Goal: Task Accomplishment & Management: Use online tool/utility

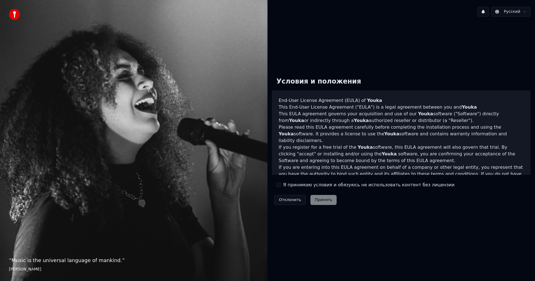
click at [299, 189] on div "Условия и положения End-User License Agreement (EULA) of Youka This End-User Li…" at bounding box center [401, 140] width 258 height 134
click at [280, 183] on button "Я принимаю условия и обязуюсь не использовать контент без лицензии" at bounding box center [278, 185] width 4 height 4
drag, startPoint x: 305, startPoint y: 197, endPoint x: 313, endPoint y: 199, distance: 7.8
click at [307, 198] on div "Отклонить Принять" at bounding box center [305, 200] width 67 height 14
click at [314, 199] on button "Принять" at bounding box center [323, 200] width 26 height 10
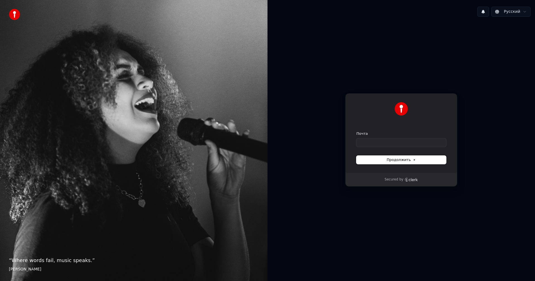
click at [397, 158] on span "Продолжить" at bounding box center [400, 159] width 29 height 5
click at [408, 180] on icon "Clerk logo" at bounding box center [410, 180] width 13 height 4
click at [392, 45] on div "Продолжить с помощью Google или Почта Продолжить Secured by" at bounding box center [400, 140] width 267 height 238
click at [517, 14] on html "“ Where words fail, music speaks. ” Hans Christian Andersen Русский Продолжить …" at bounding box center [267, 140] width 535 height 281
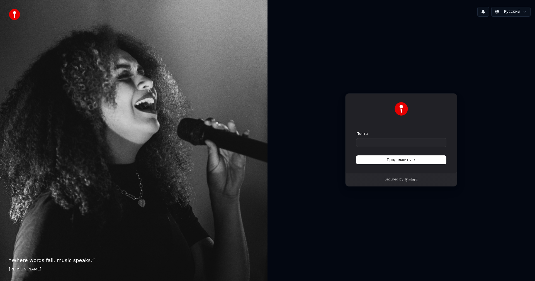
click at [486, 10] on button at bounding box center [483, 12] width 12 height 10
click at [11, 14] on img at bounding box center [14, 14] width 11 height 11
click at [425, 145] on input "Почта" at bounding box center [401, 142] width 90 height 8
type input "****"
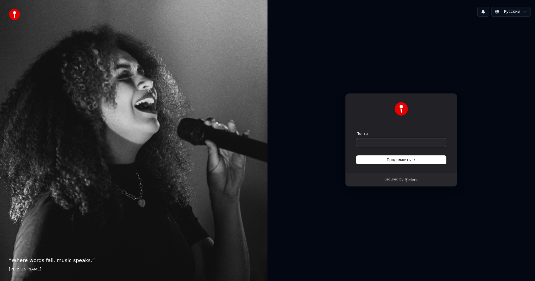
paste input "**********"
type input "**********"
click at [393, 164] on div "**********" at bounding box center [401, 133] width 112 height 80
click at [397, 160] on span "Продолжить" at bounding box center [400, 159] width 29 height 5
click at [406, 160] on span "Продолжить" at bounding box center [400, 159] width 29 height 5
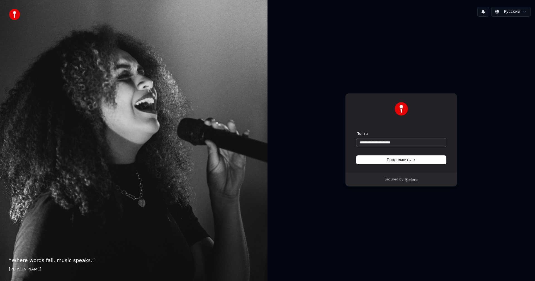
type input "**********"
click at [400, 143] on input "**********" at bounding box center [401, 142] width 90 height 8
click at [401, 143] on input "**********" at bounding box center [401, 142] width 90 height 8
click at [404, 143] on input "**********" at bounding box center [401, 142] width 90 height 8
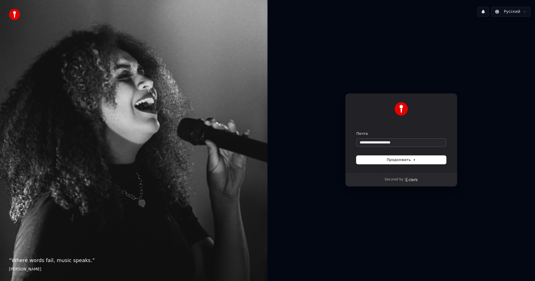
click at [405, 143] on input "**********" at bounding box center [401, 142] width 90 height 8
paste input "**********"
click at [418, 162] on button "Продолжить" at bounding box center [401, 160] width 90 height 8
click at [411, 146] on input "**********" at bounding box center [401, 142] width 90 height 8
paste input "**"
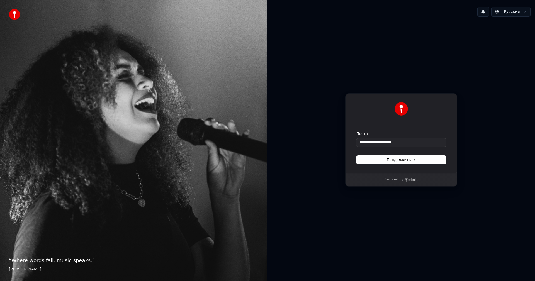
click at [410, 155] on form "**********" at bounding box center [401, 147] width 90 height 33
click at [412, 160] on span "Продолжить" at bounding box center [400, 159] width 29 height 5
click at [409, 160] on span "Продолжить" at bounding box center [400, 159] width 29 height 5
click at [403, 160] on span "Продолжить" at bounding box center [400, 159] width 29 height 5
click at [403, 160] on div "Продолжить" at bounding box center [401, 160] width 90 height 8
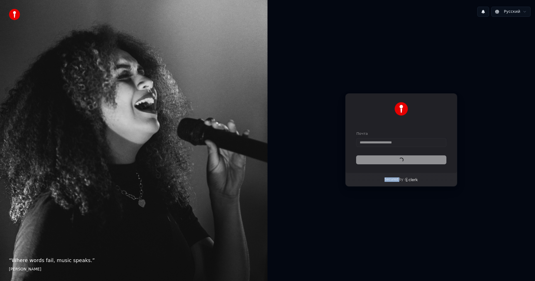
type input "**********"
click at [403, 160] on form "**********" at bounding box center [401, 147] width 90 height 33
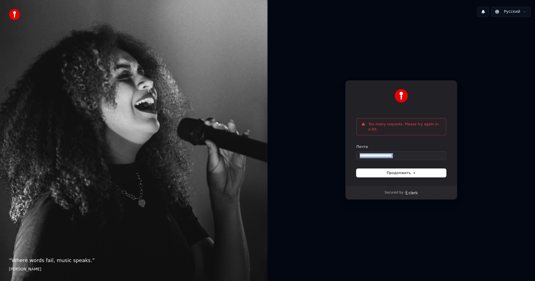
click at [403, 160] on form "**********" at bounding box center [401, 160] width 90 height 33
click at [404, 129] on p "Too many requests. Please try again in a bit." at bounding box center [404, 127] width 73 height 10
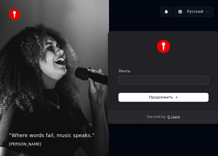
click at [140, 78] on input "Почта" at bounding box center [164, 80] width 90 height 8
paste input "**********"
click at [163, 95] on span "Продолжить" at bounding box center [163, 97] width 29 height 5
type input "**********"
click at [170, 80] on input "**********" at bounding box center [164, 80] width 90 height 8
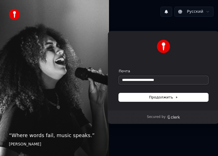
click at [170, 80] on input "**********" at bounding box center [164, 80] width 90 height 8
click at [119, 69] on button "submit" at bounding box center [119, 69] width 0 height 0
type input "**********"
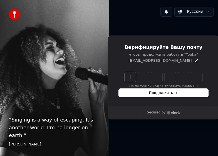
drag, startPoint x: 168, startPoint y: 85, endPoint x: 161, endPoint y: 86, distance: 7.0
click at [166, 86] on div "Не получили код? Отправить снова. (5)" at bounding box center [164, 80] width 90 height 17
click at [126, 78] on input "Enter verification code" at bounding box center [169, 77] width 89 height 10
paste input "******"
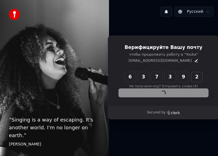
type input "******"
click at [143, 92] on div "Продолжить" at bounding box center [164, 93] width 90 height 8
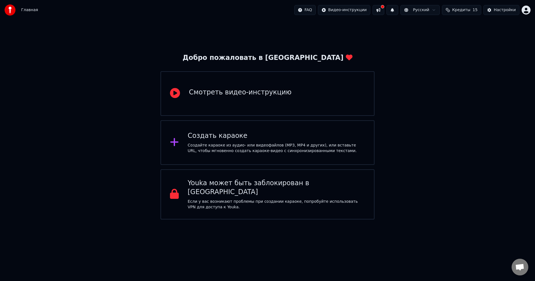
click at [218, 49] on div "Добро пожаловать в Youka Смотреть видео-инструкцию Создать караоке Создайте кар…" at bounding box center [267, 119] width 535 height 199
click at [218, 156] on p "Если у вас возникают проблемы при создании караоке, попробуйте использовать VPN…" at bounding box center [276, 204] width 177 height 11
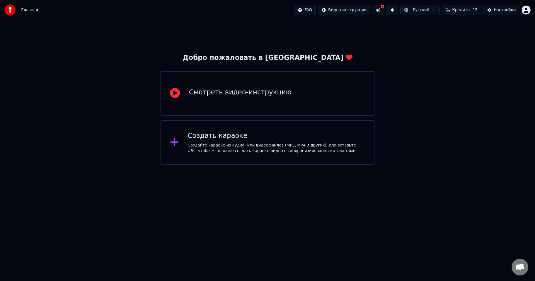
click at [115, 126] on div "Добро пожаловать в Youka Смотреть видео-инструкцию Создать караоке Создайте кар…" at bounding box center [267, 92] width 535 height 145
click at [218, 139] on div "Создать караоке" at bounding box center [276, 135] width 177 height 9
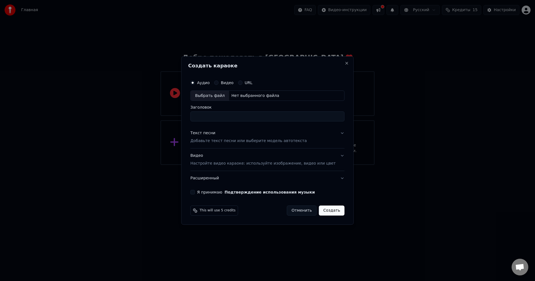
click at [218, 81] on label "Видео" at bounding box center [227, 83] width 13 height 4
click at [218, 80] on button "Видео" at bounding box center [216, 82] width 4 height 4
click at [218, 81] on label "URL" at bounding box center [248, 83] width 8 height 4
click at [218, 81] on button "URL" at bounding box center [240, 82] width 4 height 4
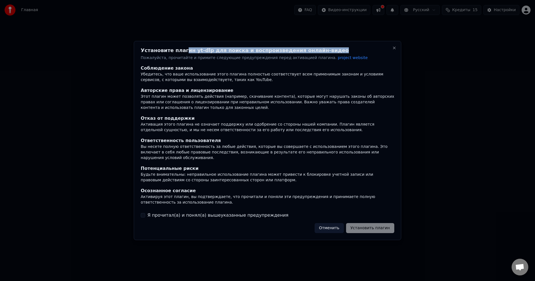
drag, startPoint x: 178, startPoint y: 55, endPoint x: 317, endPoint y: 52, distance: 139.3
click at [218, 52] on h2 "Установите плагин yt-dlp для поиска и воспроизведения онлайн-видео" at bounding box center [267, 50] width 253 height 5
drag, startPoint x: 223, startPoint y: 70, endPoint x: 206, endPoint y: 75, distance: 18.2
click at [218, 70] on div "Соблюдение закона" at bounding box center [267, 68] width 253 height 7
click at [206, 75] on div "Убедитесь, что ваше использование этого плагина полностью соответствует всем пр…" at bounding box center [267, 77] width 253 height 11
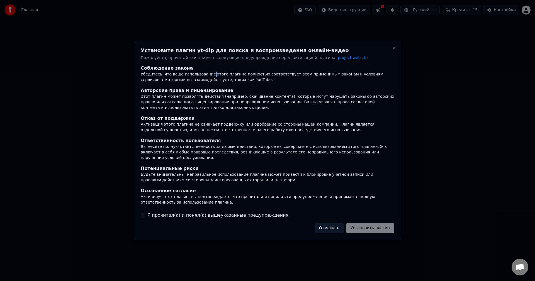
click at [206, 75] on div "Убедитесь, что ваше использование этого плагина полностью соответствует всем пр…" at bounding box center [267, 77] width 253 height 11
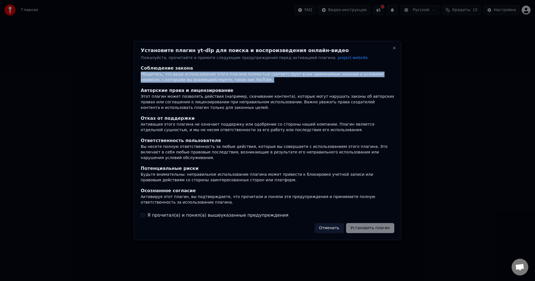
click at [206, 75] on div "Убедитесь, что ваше использование этого плагина полностью соответствует всем пр…" at bounding box center [267, 77] width 253 height 11
click at [204, 82] on div "Убедитесь, что ваше использование этого плагина полностью соответствует всем пр…" at bounding box center [267, 77] width 253 height 11
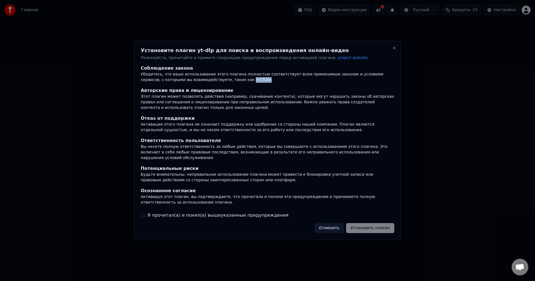
click at [204, 82] on div "Убедитесь, что ваше использование этого плагина полностью соответствует всем пр…" at bounding box center [267, 77] width 253 height 11
click at [202, 93] on div "Авторские права и лицензирование" at bounding box center [267, 90] width 253 height 7
click at [200, 104] on div "Этот плагин может позволять действия (например, скачивание контента), которые м…" at bounding box center [267, 102] width 253 height 17
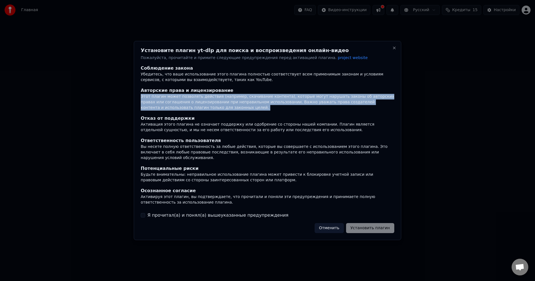
click at [200, 104] on div "Этот плагин может позволять действия (например, скачивание контента), которые м…" at bounding box center [267, 102] width 253 height 17
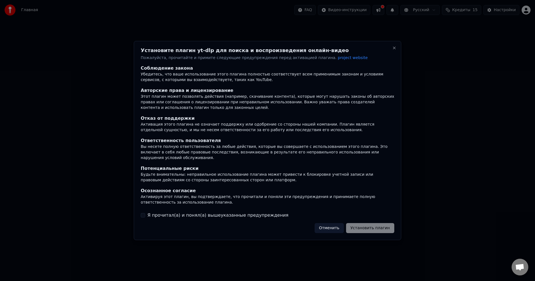
drag, startPoint x: 216, startPoint y: 124, endPoint x: 222, endPoint y: 156, distance: 32.7
click at [217, 125] on div "Отказ от поддержки Активация этого плагина не означает поддержку или одобрение …" at bounding box center [267, 124] width 253 height 18
click at [218, 156] on label "Я прочитал(а) и понял(а) вышеуказанные предупреждения" at bounding box center [217, 215] width 141 height 7
click at [145, 156] on button "Я прочитал(а) и понял(а) вышеуказанные предупреждения" at bounding box center [143, 215] width 4 height 4
click at [218, 156] on button "Установить плагин" at bounding box center [370, 228] width 48 height 10
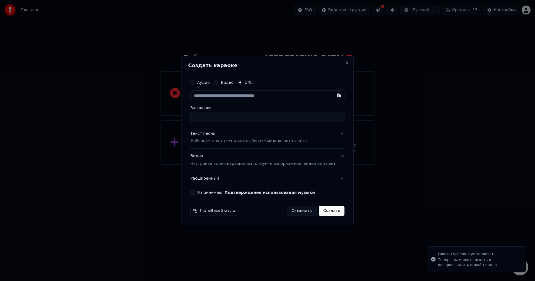
click at [218, 95] on input "text" at bounding box center [267, 95] width 154 height 11
type input "******"
click at [218, 96] on input "text" at bounding box center [267, 95] width 154 height 11
paste input "**********"
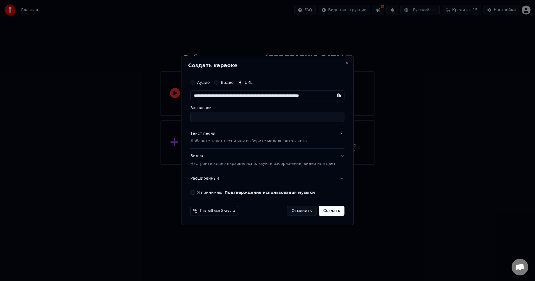
scroll to position [0, 16]
type input "**********"
click at [218, 114] on div "https://music.yandex.ru/track/140731042?utm_source=web&utm_medium=copy_link" at bounding box center [267, 109] width 154 height 10
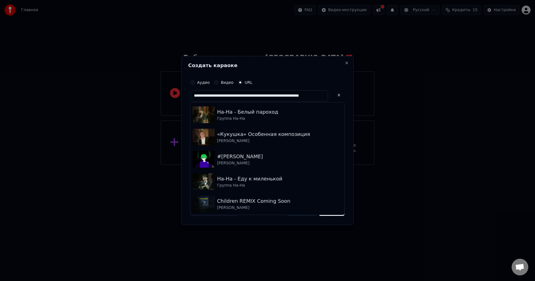
click at [218, 95] on button at bounding box center [338, 95] width 11 height 10
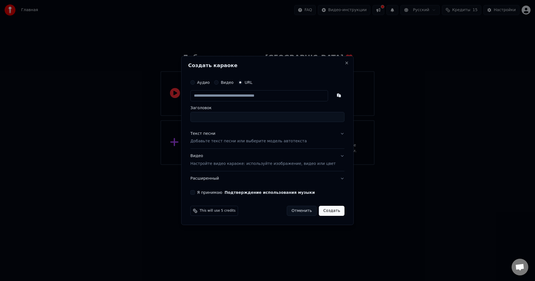
click at [218, 94] on input "text" at bounding box center [259, 95] width 138 height 11
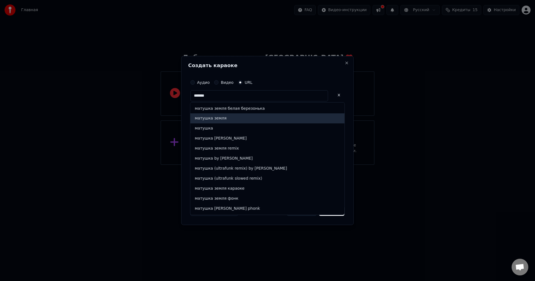
click at [218, 121] on div "матушка земля" at bounding box center [267, 119] width 154 height 10
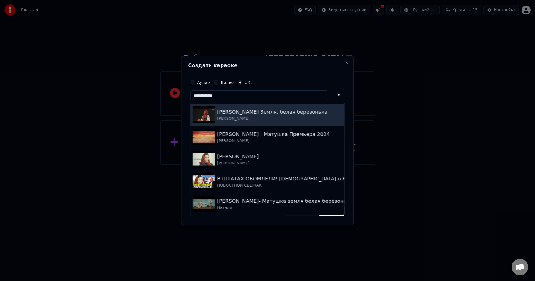
click at [218, 117] on div "Татьяна Куртукова" at bounding box center [272, 119] width 110 height 6
type input "**********"
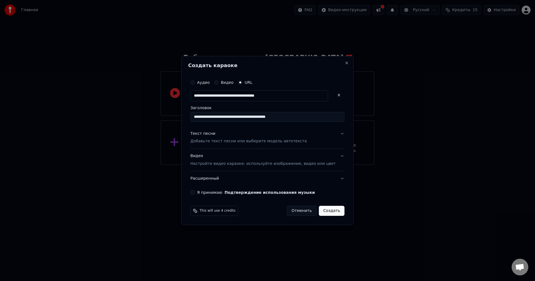
click at [218, 115] on input "**********" at bounding box center [267, 117] width 154 height 10
click at [218, 116] on input "**********" at bounding box center [267, 117] width 154 height 10
click at [218, 136] on button "Текст песни Добавьте текст песни или выберите модель автотекста" at bounding box center [267, 137] width 154 height 22
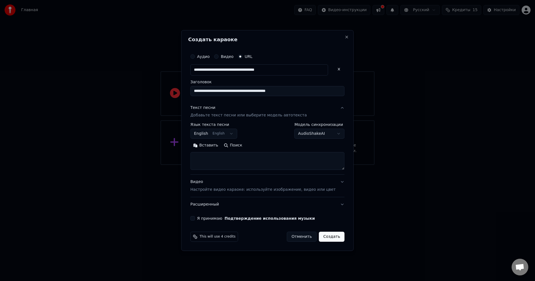
click at [218, 133] on body "**********" at bounding box center [267, 82] width 535 height 165
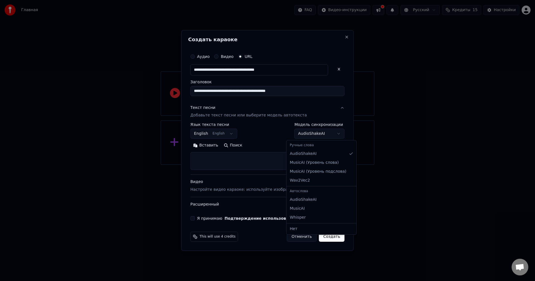
click at [218, 133] on body "**********" at bounding box center [267, 82] width 535 height 165
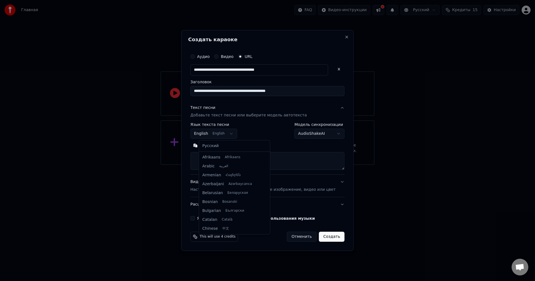
click at [218, 135] on body "**********" at bounding box center [267, 82] width 535 height 165
select select "**"
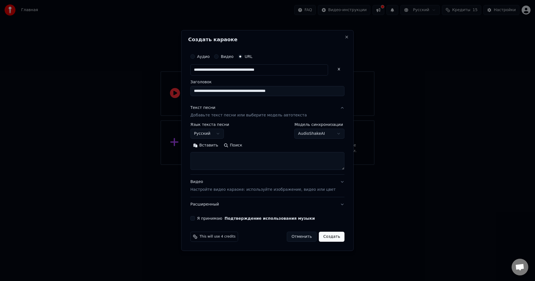
click at [208, 146] on button "Вставить" at bounding box center [205, 145] width 31 height 9
type textarea "**********"
click at [208, 145] on button "Поиск" at bounding box center [202, 145] width 24 height 9
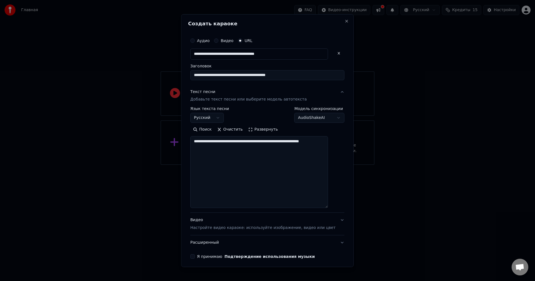
drag, startPoint x: 334, startPoint y: 169, endPoint x: 339, endPoint y: 207, distance: 38.4
click at [218, 156] on div "**********" at bounding box center [267, 140] width 172 height 253
click at [218, 130] on button "Очистить" at bounding box center [229, 129] width 31 height 9
click at [218, 130] on button "Поиск" at bounding box center [233, 129] width 24 height 9
click at [218, 155] on textarea at bounding box center [259, 172] width 138 height 72
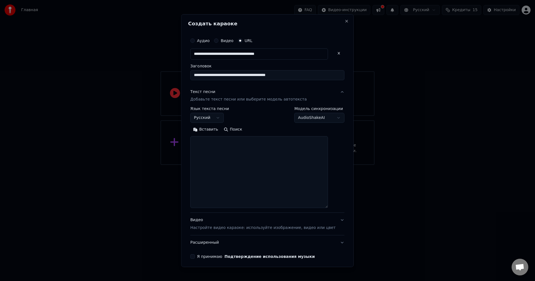
click at [218, 156] on textarea at bounding box center [259, 172] width 138 height 72
click at [218, 119] on body "**********" at bounding box center [267, 82] width 535 height 165
select select "**********"
click at [218, 126] on button "Вставить" at bounding box center [205, 129] width 31 height 9
type textarea "**********"
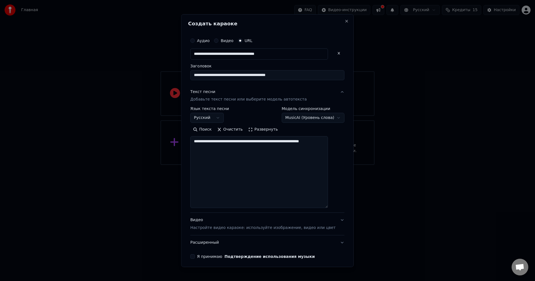
click at [218, 129] on button "Очистить" at bounding box center [229, 129] width 31 height 9
click at [218, 129] on button "Поиск" at bounding box center [233, 129] width 24 height 9
click at [218, 117] on body "**********" at bounding box center [267, 82] width 535 height 165
click at [218, 129] on button "Поиск" at bounding box center [233, 129] width 24 height 9
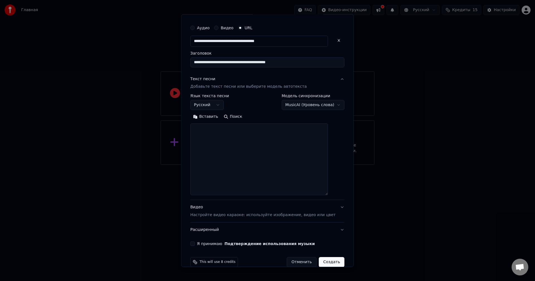
scroll to position [22, 0]
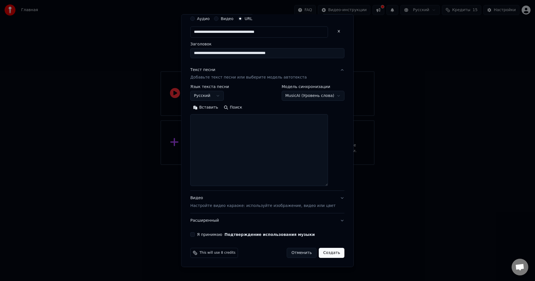
click at [218, 98] on body "**********" at bounding box center [267, 82] width 535 height 165
click at [218, 105] on button "Поиск" at bounding box center [233, 107] width 24 height 9
click at [218, 98] on body "**********" at bounding box center [267, 82] width 535 height 165
select select "**********"
click at [218, 103] on button "Поиск" at bounding box center [233, 107] width 24 height 9
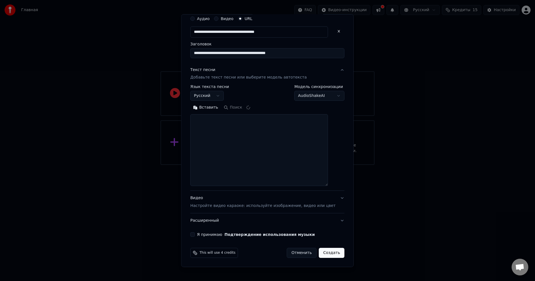
scroll to position [0, 0]
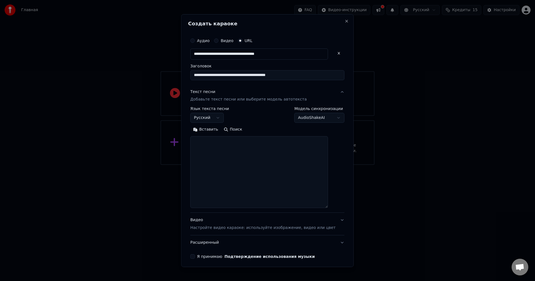
click at [218, 156] on textarea at bounding box center [259, 172] width 138 height 72
click at [218, 75] on input "**********" at bounding box center [267, 75] width 154 height 10
click at [218, 50] on input "**********" at bounding box center [259, 53] width 138 height 11
click at [218, 54] on button at bounding box center [338, 53] width 11 height 10
click at [218, 58] on input "text" at bounding box center [259, 53] width 138 height 11
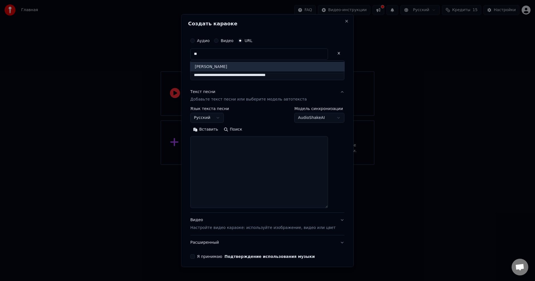
type input "*"
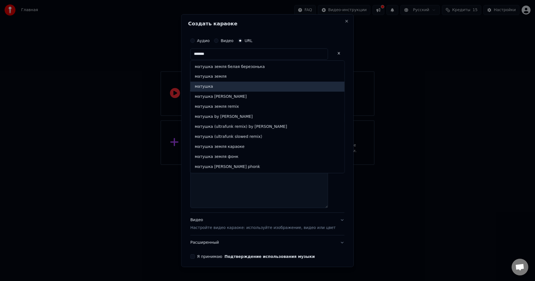
click at [218, 87] on div "матушка" at bounding box center [267, 87] width 154 height 10
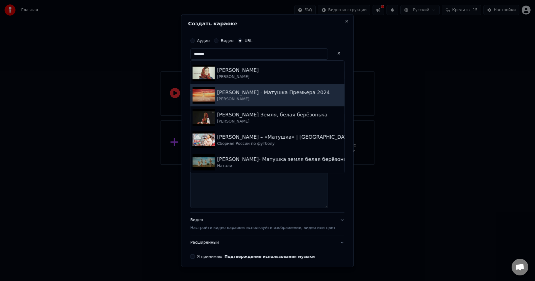
click at [218, 93] on div "Татьяна Куртукова - Матушка Премьера 2024" at bounding box center [273, 92] width 113 height 8
type input "**********"
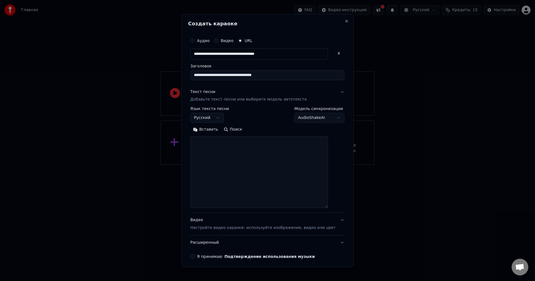
click at [218, 119] on div "**********" at bounding box center [267, 115] width 154 height 16
click at [218, 129] on button "Поиск" at bounding box center [233, 129] width 24 height 9
click at [218, 152] on textarea at bounding box center [259, 172] width 138 height 72
drag, startPoint x: 268, startPoint y: 152, endPoint x: 265, endPoint y: 153, distance: 3.2
click at [218, 152] on textarea at bounding box center [259, 172] width 138 height 72
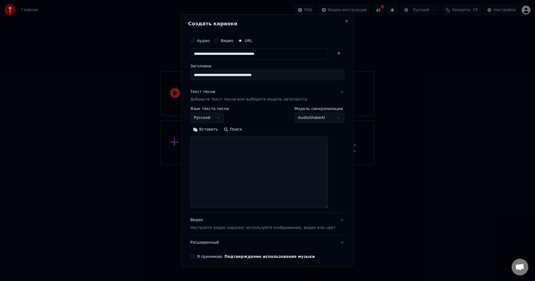
click at [217, 131] on button "Вставить" at bounding box center [205, 129] width 31 height 9
type textarea "**********"
click at [218, 132] on button "Очистить" at bounding box center [229, 129] width 31 height 9
click at [215, 129] on button "Вставить" at bounding box center [205, 129] width 31 height 9
type textarea "**********"
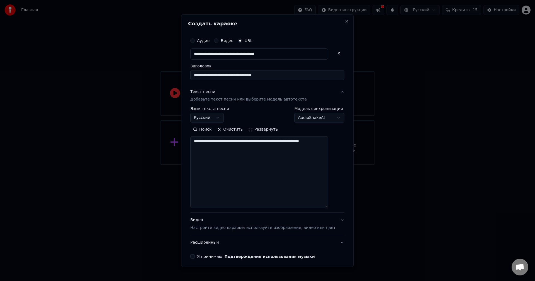
click at [218, 131] on button "Очистить" at bounding box center [229, 129] width 31 height 9
click at [218, 113] on body "**********" at bounding box center [267, 82] width 535 height 165
click at [218, 129] on button "Поиск" at bounding box center [233, 129] width 24 height 9
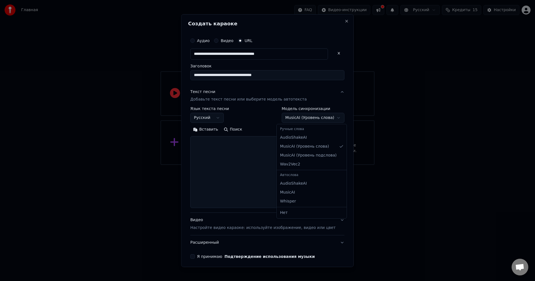
click at [218, 114] on body "**********" at bounding box center [267, 82] width 535 height 165
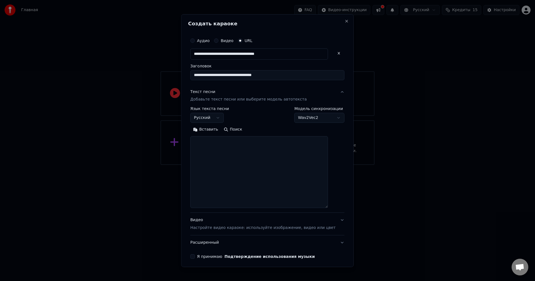
click at [218, 126] on button "Поиск" at bounding box center [233, 129] width 24 height 9
click at [218, 116] on body "**********" at bounding box center [267, 82] width 535 height 165
click at [218, 156] on div "Автослова" at bounding box center [319, 175] width 68 height 8
select select "**********"
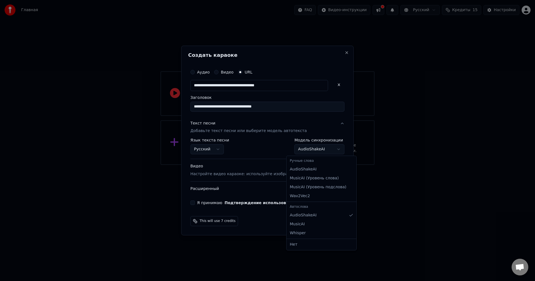
click at [218, 147] on body "**********" at bounding box center [267, 82] width 535 height 165
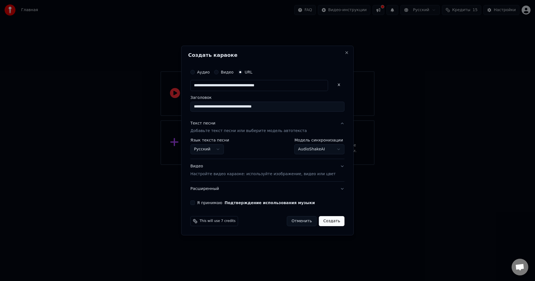
click at [218, 156] on div "Видео Настройте видео караоке: используйте изображение, видео или цвет" at bounding box center [262, 170] width 145 height 13
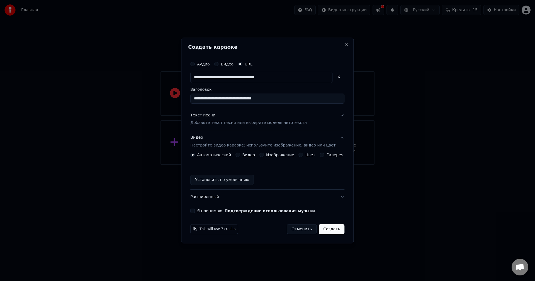
click at [218, 154] on label "Видео" at bounding box center [248, 155] width 13 height 4
click at [218, 154] on button "Видео" at bounding box center [237, 155] width 4 height 4
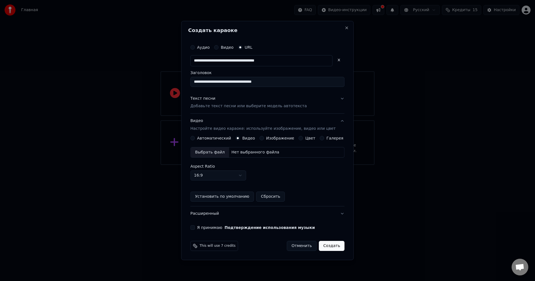
click at [218, 140] on label "Изображение" at bounding box center [280, 138] width 28 height 4
click at [218, 140] on button "Изображение" at bounding box center [261, 138] width 4 height 4
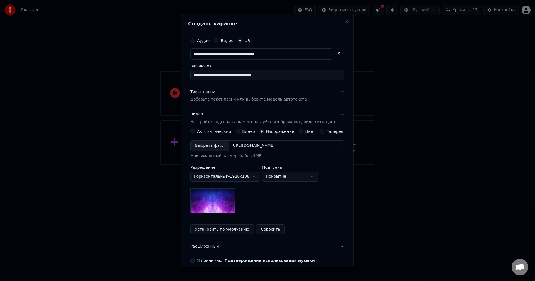
click at [218, 133] on label "Видео" at bounding box center [248, 131] width 13 height 4
click at [218, 134] on button "Видео" at bounding box center [237, 131] width 4 height 4
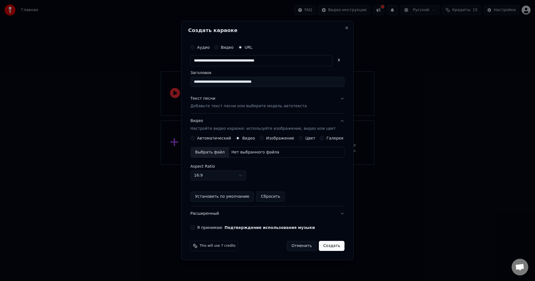
click at [218, 156] on button "Установить по умолчанию" at bounding box center [221, 197] width 63 height 10
click at [218, 136] on label "Цвет" at bounding box center [310, 138] width 10 height 4
click at [218, 136] on button "Цвет" at bounding box center [300, 138] width 4 height 4
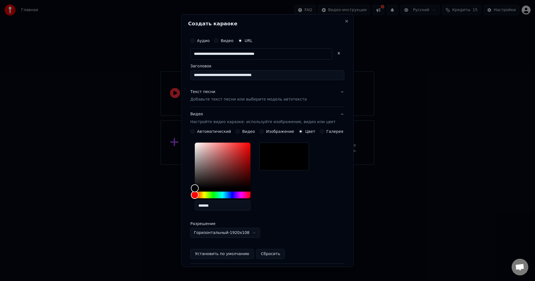
click at [218, 132] on label "Галерея" at bounding box center [334, 131] width 17 height 4
click at [218, 132] on button "Галерея" at bounding box center [322, 131] width 4 height 4
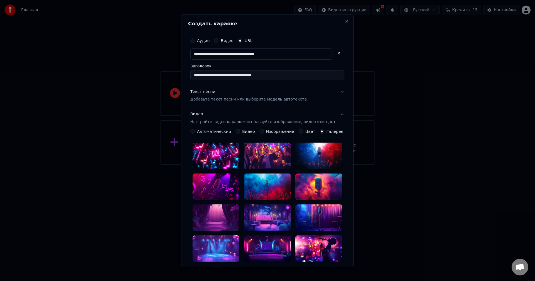
click at [218, 132] on div "Автоматический Видео Изображение Цвет Галерея" at bounding box center [266, 131] width 153 height 4
drag, startPoint x: 270, startPoint y: 132, endPoint x: 249, endPoint y: 133, distance: 21.2
click at [218, 132] on label "Изображение" at bounding box center [280, 131] width 28 height 4
click at [218, 132] on button "Изображение" at bounding box center [261, 131] width 4 height 4
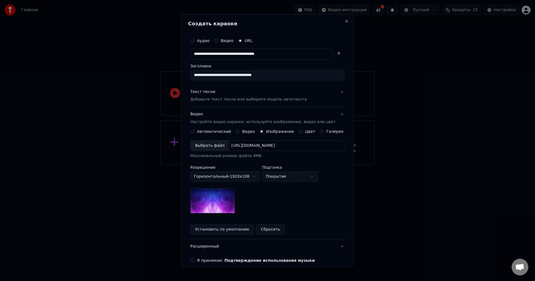
click at [212, 134] on div "**********" at bounding box center [267, 181] width 154 height 105
click at [213, 129] on label "Автоматический" at bounding box center [214, 131] width 34 height 4
click at [195, 129] on button "Автоматический" at bounding box center [192, 131] width 4 height 4
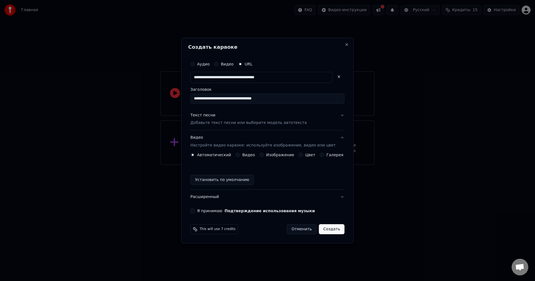
click at [218, 138] on div "Видео Настройте видео караоке: используйте изображение, видео или цвет" at bounding box center [262, 141] width 145 height 13
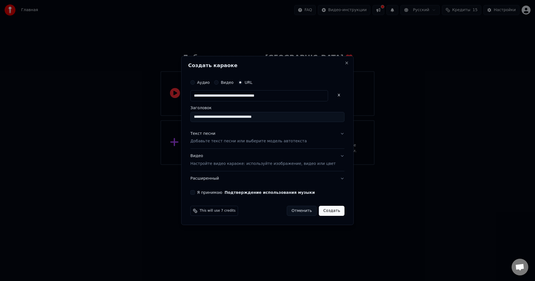
click at [216, 156] on button "Расширенный" at bounding box center [267, 178] width 154 height 14
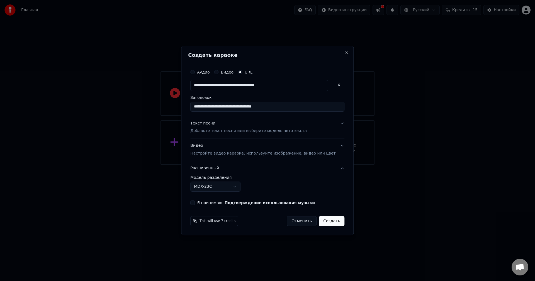
click at [218, 156] on body "**********" at bounding box center [267, 82] width 535 height 165
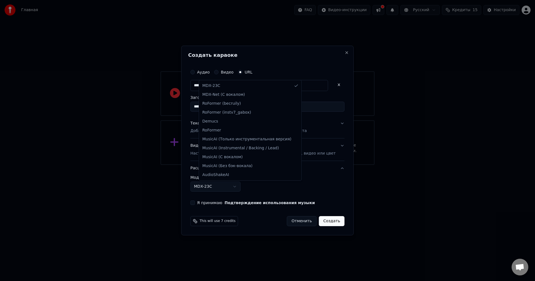
click at [218, 156] on body "**********" at bounding box center [267, 82] width 535 height 165
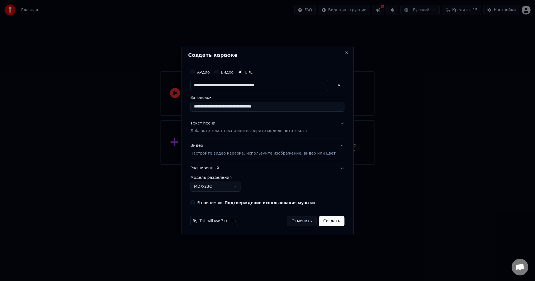
click at [201, 156] on div "**********" at bounding box center [267, 135] width 158 height 143
click at [195, 156] on button "Я принимаю Подтверждение использования музыки" at bounding box center [192, 202] width 4 height 4
click at [218, 156] on button "Создать" at bounding box center [332, 221] width 26 height 10
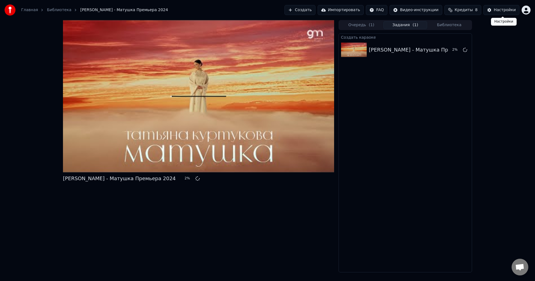
click at [218, 8] on div "Настройки" at bounding box center [504, 10] width 22 height 6
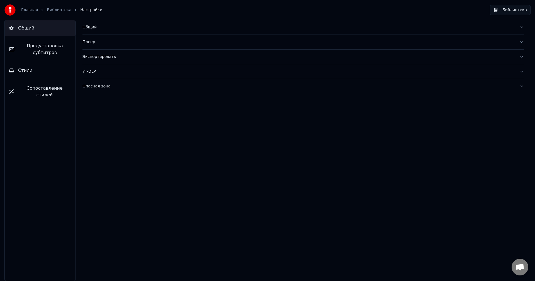
click at [114, 73] on div "YT-DLP" at bounding box center [298, 72] width 432 height 6
click at [106, 114] on html "Главная Библиотека Настройки Библиотека Общий Предустановка субтитров Стили Соп…" at bounding box center [267, 140] width 535 height 281
click at [36, 53] on span "Предустановка субтитров" at bounding box center [45, 49] width 52 height 13
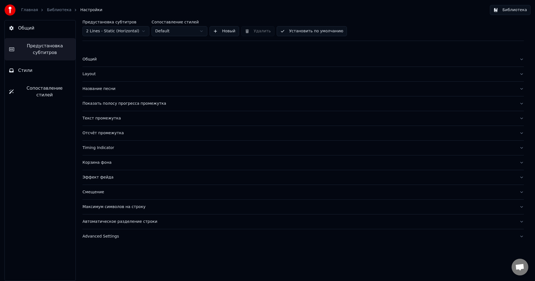
click at [35, 66] on button "Стили" at bounding box center [40, 71] width 71 height 16
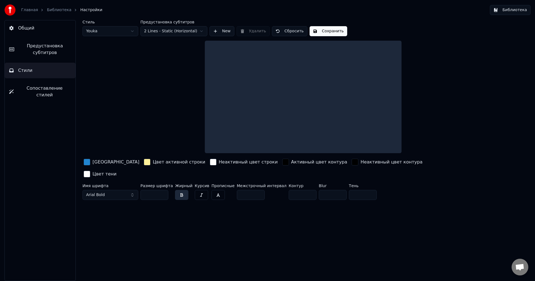
click at [43, 51] on span "Предустановка субтитров" at bounding box center [45, 49] width 52 height 13
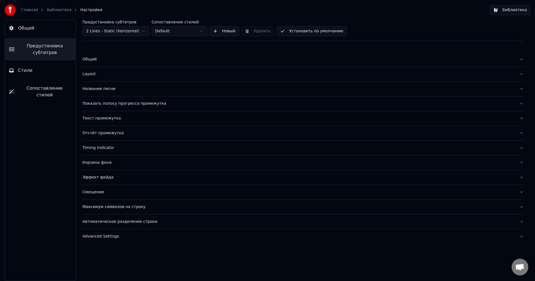
click at [33, 68] on button "Стили" at bounding box center [40, 71] width 71 height 16
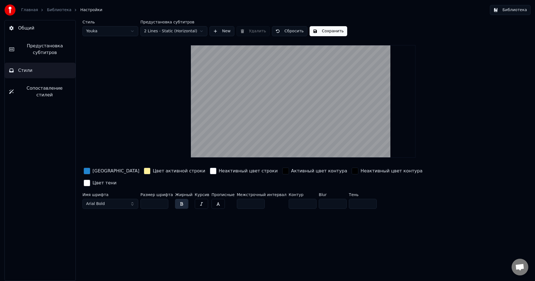
click at [40, 46] on span "Предустановка субтитров" at bounding box center [45, 49] width 52 height 13
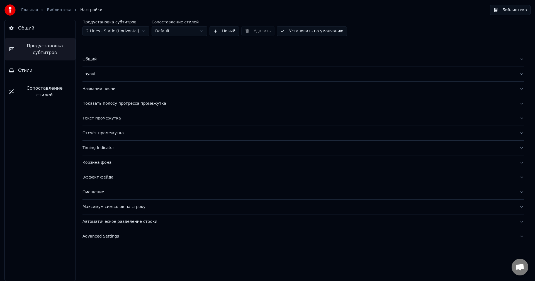
click at [33, 69] on button "Стили" at bounding box center [40, 71] width 71 height 16
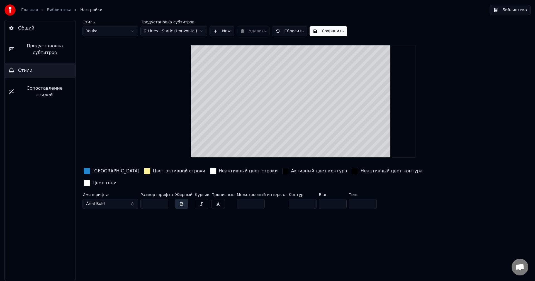
click at [160, 31] on html "Главная Библиотека Настройки Библиотека Общий Предустановка субтитров Стили Соп…" at bounding box center [267, 140] width 535 height 281
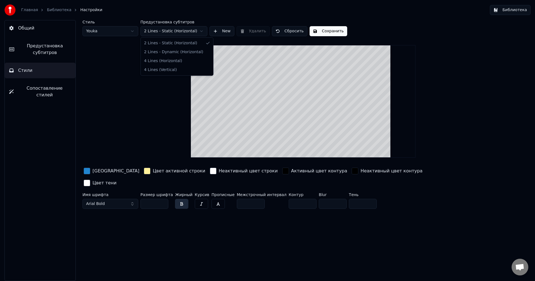
click at [161, 30] on html "Главная Библиотека Настройки Библиотека Общий Предустановка субтитров Стили Соп…" at bounding box center [267, 140] width 535 height 281
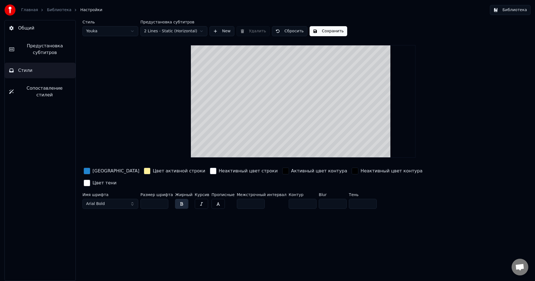
click at [42, 54] on span "Предустановка субтитров" at bounding box center [45, 49] width 52 height 13
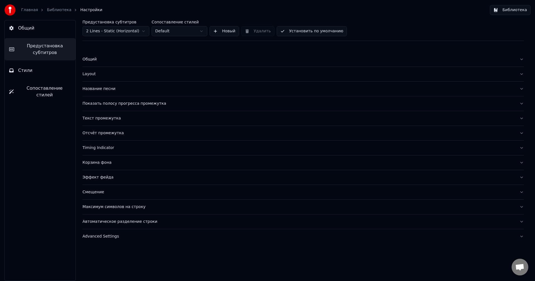
click at [50, 11] on link "Библиотека" at bounding box center [59, 10] width 25 height 6
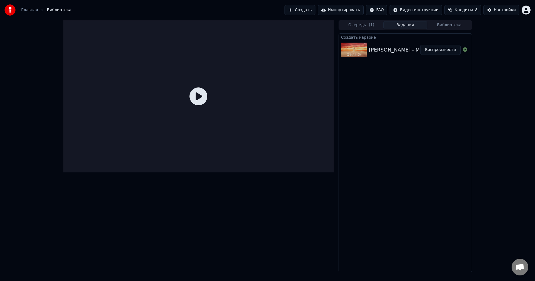
click at [218, 31] on div "Очередь ( 1 ) Задания Библиотека Создать караоке Татьяна Куртукова - Матушка Пр…" at bounding box center [404, 146] width 133 height 252
click at [218, 26] on button "Очередь ( 1 )" at bounding box center [361, 25] width 44 height 8
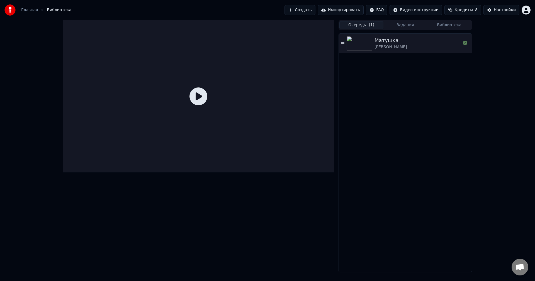
click at [218, 25] on button "Задания" at bounding box center [405, 25] width 44 height 8
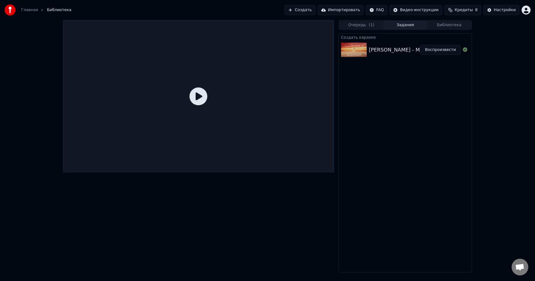
click at [218, 26] on button "Библиотека" at bounding box center [449, 25] width 44 height 8
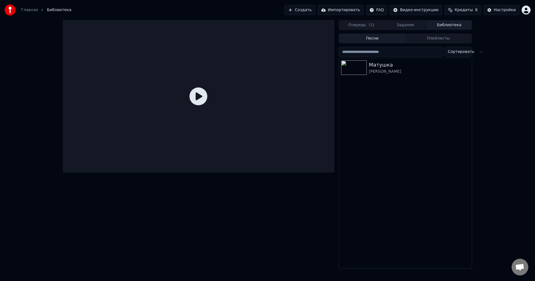
click at [218, 68] on div "Матушка" at bounding box center [419, 65] width 101 height 8
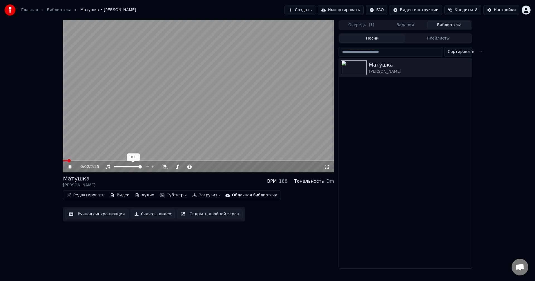
click at [126, 156] on div at bounding box center [133, 167] width 45 height 6
click at [115, 156] on span at bounding box center [114, 166] width 1 height 1
click at [166, 156] on icon at bounding box center [165, 167] width 6 height 4
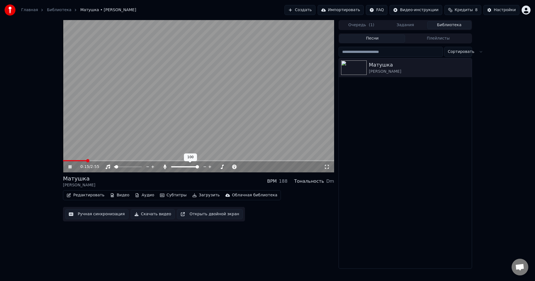
click at [166, 156] on icon at bounding box center [165, 167] width 6 height 4
click at [168, 156] on div at bounding box center [190, 167] width 45 height 6
click at [167, 156] on icon at bounding box center [165, 167] width 6 height 4
click at [174, 156] on span at bounding box center [172, 166] width 3 height 1
click at [175, 156] on span at bounding box center [176, 166] width 3 height 3
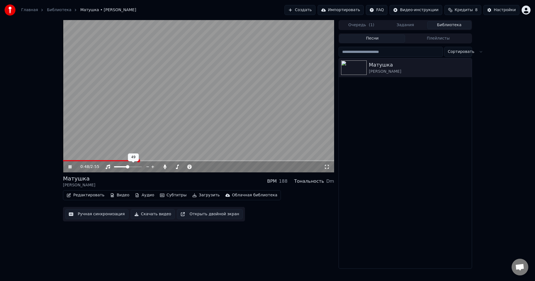
click at [128, 156] on span at bounding box center [127, 166] width 3 height 3
click at [177, 156] on span at bounding box center [177, 166] width 3 height 3
click at [218, 14] on button "Кредиты 8" at bounding box center [462, 10] width 37 height 10
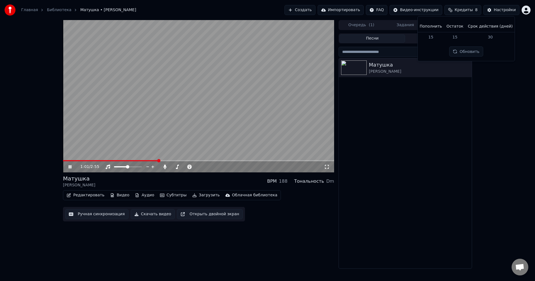
click at [218, 53] on button "Обновить" at bounding box center [466, 52] width 34 height 10
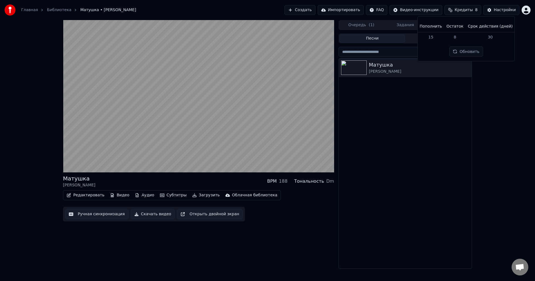
click at [218, 52] on button "Обновить" at bounding box center [466, 52] width 34 height 10
click at [218, 11] on span "Кредиты" at bounding box center [463, 10] width 18 height 6
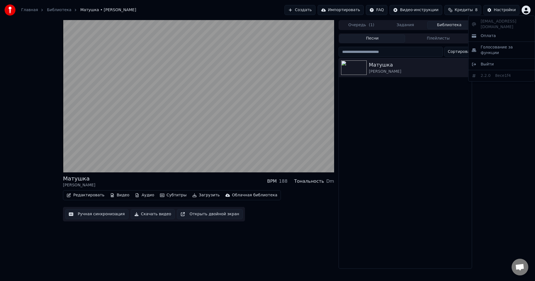
click at [218, 10] on html "Главная Библиотека Матушка • Татьяна Куртукова Создать Импортировать FAQ Видео-…" at bounding box center [267, 140] width 535 height 281
click at [218, 31] on div "Оплата" at bounding box center [501, 35] width 64 height 9
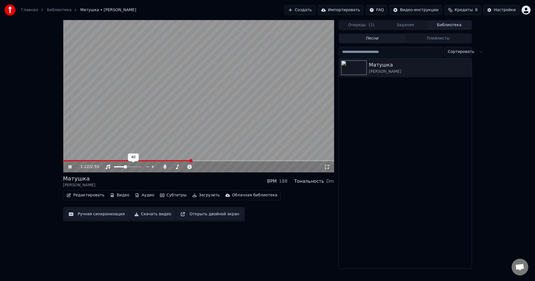
click at [125, 156] on span at bounding box center [125, 166] width 3 height 3
click at [199, 156] on span at bounding box center [185, 166] width 28 height 1
click at [168, 156] on div "1:25 / 2:55" at bounding box center [201, 167] width 243 height 6
drag, startPoint x: 129, startPoint y: 165, endPoint x: 148, endPoint y: 167, distance: 19.3
click at [156, 156] on div "1:26 / 2:55" at bounding box center [201, 167] width 243 height 6
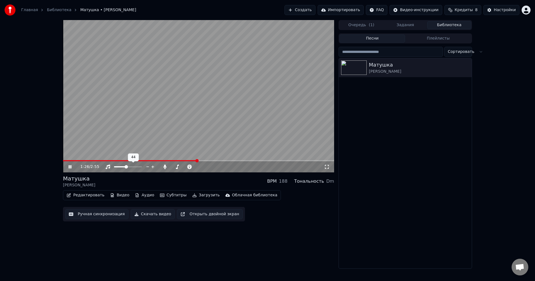
click at [128, 156] on span at bounding box center [125, 166] width 3 height 3
click at [180, 156] on span at bounding box center [176, 166] width 10 height 1
click at [126, 156] on div at bounding box center [133, 167] width 45 height 6
click at [120, 156] on span at bounding box center [117, 166] width 6 height 1
click at [191, 156] on icon at bounding box center [190, 167] width 6 height 4
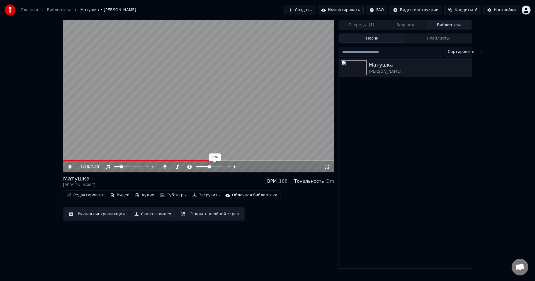
click at [209, 156] on span at bounding box center [202, 166] width 14 height 1
click at [218, 156] on icon at bounding box center [327, 167] width 6 height 4
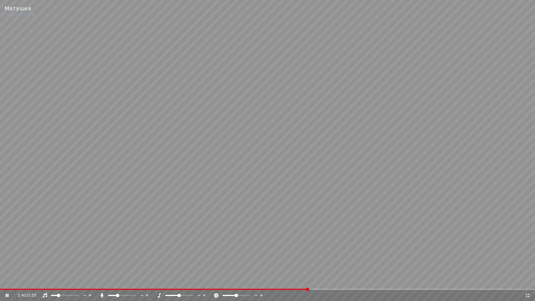
click at [218, 156] on icon at bounding box center [527, 295] width 4 height 4
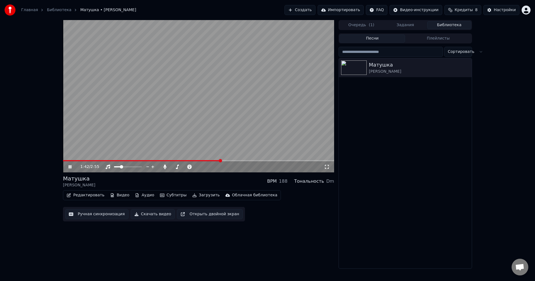
click at [211, 156] on button "Открыть двойной экран" at bounding box center [210, 214] width 66 height 10
click at [109, 156] on button "Ручная синхронизация" at bounding box center [96, 214] width 63 height 10
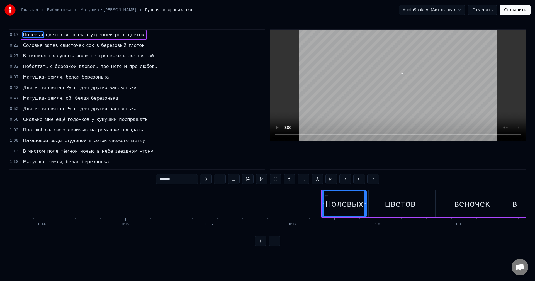
scroll to position [0, 1421]
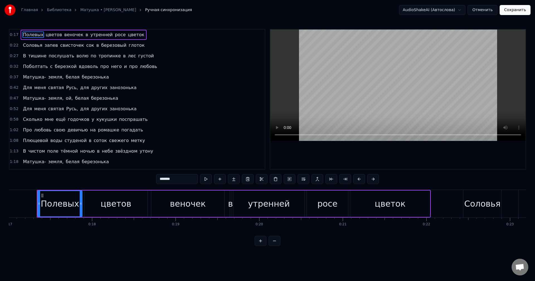
click at [218, 11] on button "Отменить" at bounding box center [482, 10] width 30 height 10
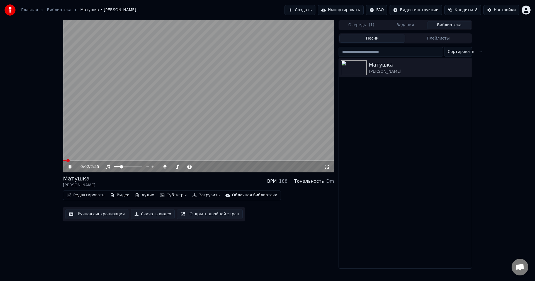
click at [212, 156] on button "Открыть двойной экран" at bounding box center [210, 214] width 66 height 10
click at [69, 156] on icon at bounding box center [69, 166] width 3 height 3
click at [69, 156] on icon at bounding box center [69, 167] width 3 height 4
click at [119, 156] on span at bounding box center [119, 166] width 3 height 3
drag, startPoint x: 326, startPoint y: 165, endPoint x: 327, endPoint y: 171, distance: 6.8
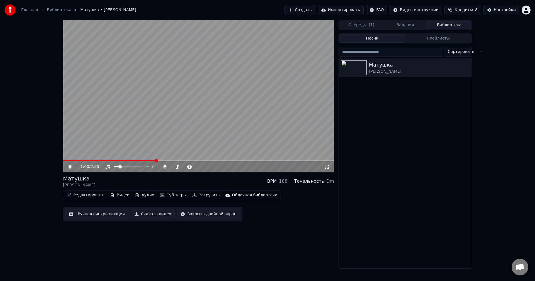
click at [218, 156] on icon at bounding box center [327, 167] width 6 height 4
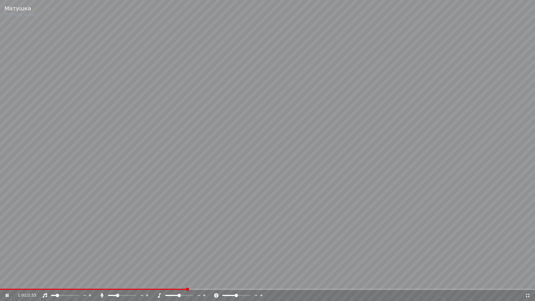
click at [218, 156] on icon at bounding box center [527, 295] width 4 height 4
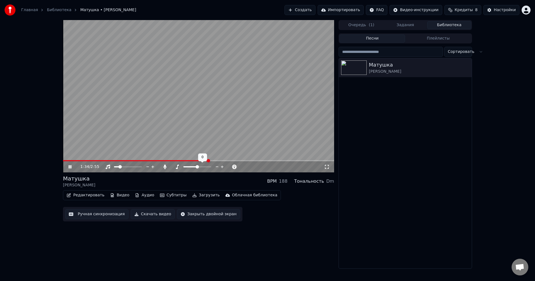
click at [196, 156] on span at bounding box center [196, 166] width 3 height 3
click at [218, 40] on button "Плейлисты" at bounding box center [438, 39] width 66 height 8
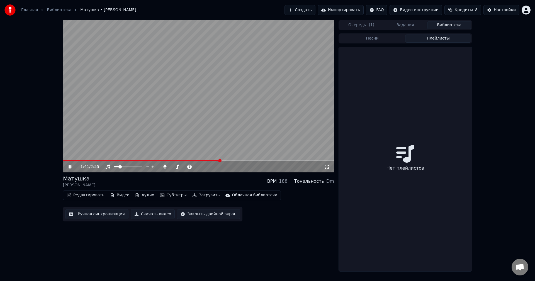
click at [218, 36] on button "Песни" at bounding box center [372, 39] width 66 height 8
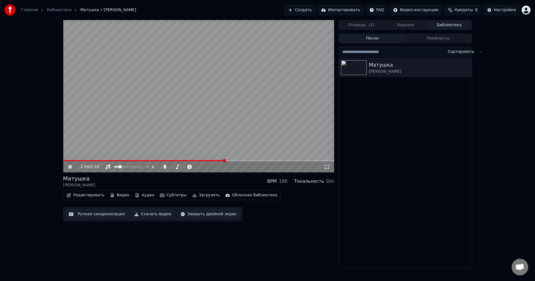
click at [218, 156] on div "Редактировать Видео Аудио Субтитры Загрузить Облачная библиотека Ручная синхрон…" at bounding box center [198, 205] width 271 height 31
click at [206, 156] on div at bounding box center [214, 167] width 45 height 6
click at [203, 156] on span at bounding box center [203, 166] width 3 height 3
click at [197, 156] on span at bounding box center [196, 166] width 3 height 3
click at [209, 156] on span at bounding box center [209, 166] width 3 height 3
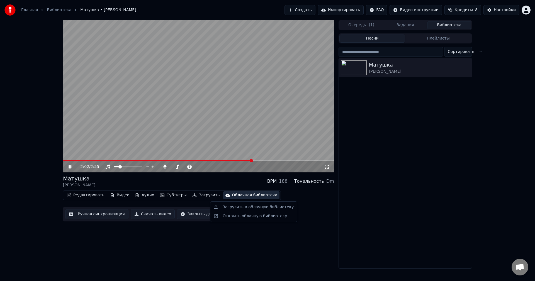
click at [218, 156] on div "Облачная библиотека" at bounding box center [254, 195] width 45 height 6
click at [218, 156] on div "Открыть облачную библиотеку" at bounding box center [254, 216] width 65 height 6
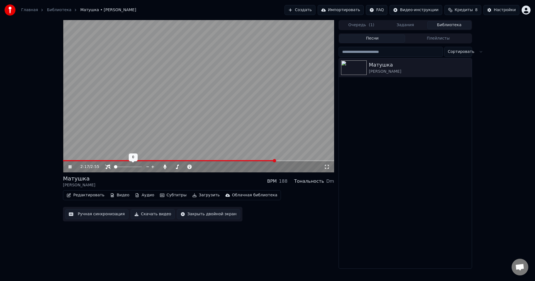
click at [114, 156] on span at bounding box center [115, 166] width 3 height 3
click at [184, 156] on span at bounding box center [185, 166] width 28 height 1
click at [122, 156] on div at bounding box center [133, 167] width 45 height 6
click at [124, 156] on div at bounding box center [133, 167] width 45 height 6
click at [123, 156] on span at bounding box center [128, 166] width 28 height 1
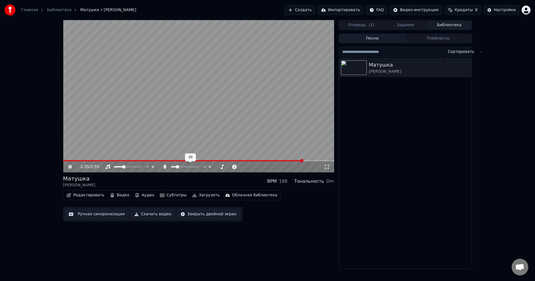
click at [177, 156] on span at bounding box center [177, 166] width 3 height 3
click at [128, 156] on span at bounding box center [127, 166] width 3 height 3
click at [214, 156] on span at bounding box center [213, 166] width 3 height 3
click at [175, 156] on span at bounding box center [176, 166] width 3 height 3
click at [70, 156] on icon at bounding box center [73, 167] width 13 height 4
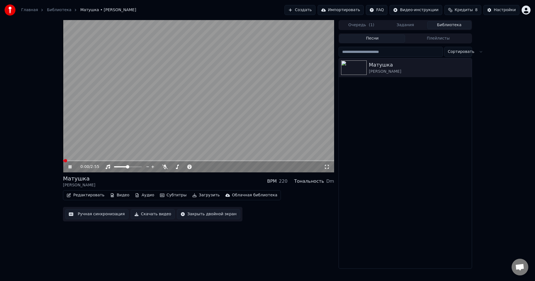
click at [72, 156] on icon at bounding box center [73, 167] width 13 height 4
click at [47, 8] on link "Библиотека" at bounding box center [59, 10] width 25 height 6
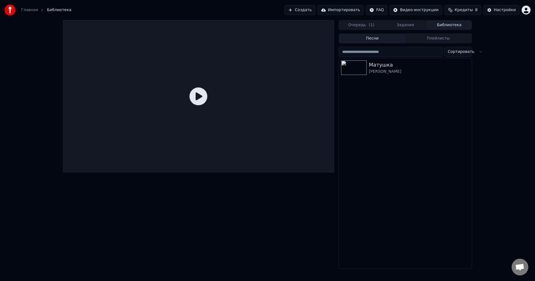
click at [218, 26] on button "Очередь ( 1 )" at bounding box center [361, 25] width 44 height 8
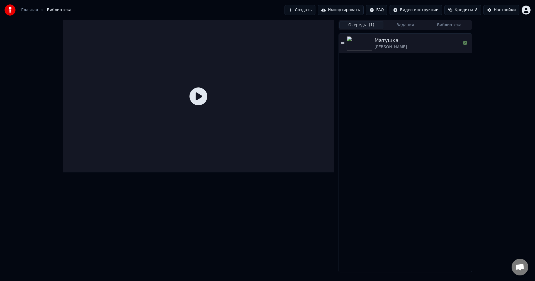
click at [31, 7] on div "Главная Библиотека" at bounding box center [37, 9] width 67 height 11
click at [31, 11] on link "Главная" at bounding box center [29, 10] width 17 height 6
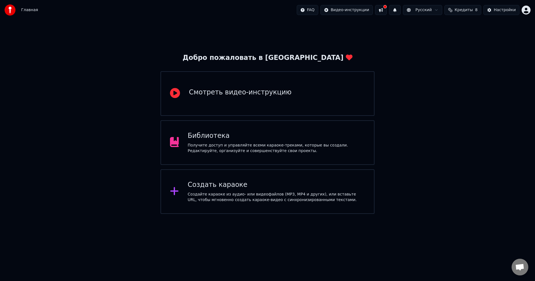
click at [204, 96] on div "Смотреть видео-инструкцию" at bounding box center [240, 92] width 102 height 9
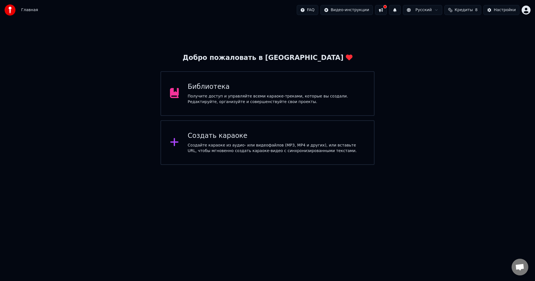
click at [218, 11] on button at bounding box center [381, 10] width 12 height 10
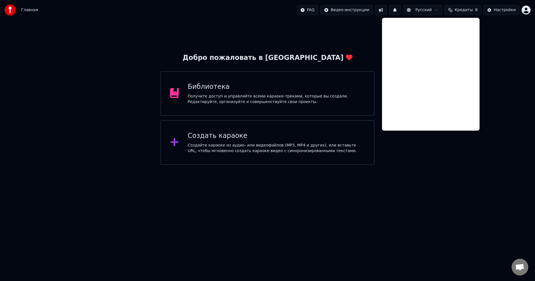
click at [218, 11] on button at bounding box center [381, 10] width 12 height 10
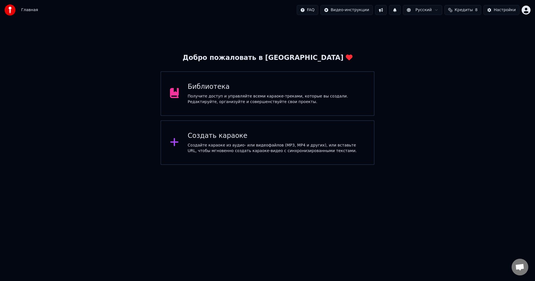
click at [218, 11] on button "Кредиты 8" at bounding box center [462, 10] width 37 height 10
click at [209, 90] on div "Библиотека" at bounding box center [276, 86] width 177 height 9
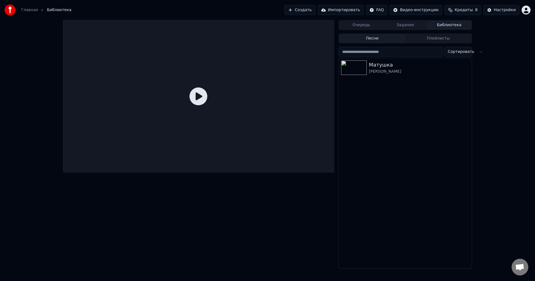
click at [400, 23] on button "Задания" at bounding box center [405, 25] width 44 height 8
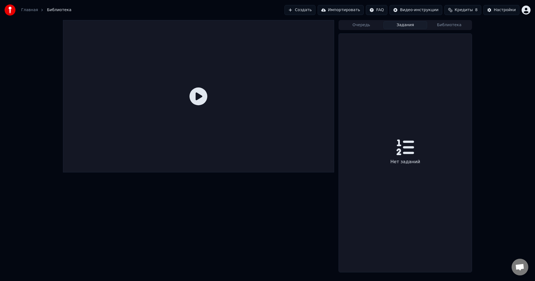
click at [366, 24] on button "Очередь" at bounding box center [361, 25] width 44 height 8
click at [451, 30] on div "Очередь Задания Библиотека" at bounding box center [404, 25] width 133 height 10
click at [453, 27] on button "Библиотека" at bounding box center [449, 25] width 44 height 8
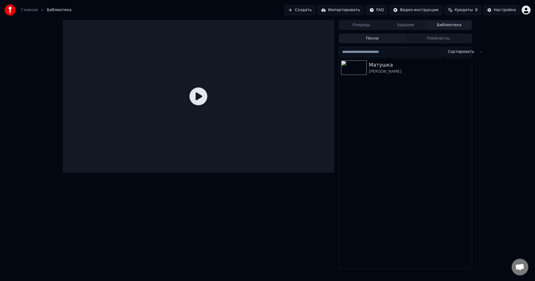
click at [468, 11] on span "Кредиты" at bounding box center [463, 10] width 18 height 6
drag, startPoint x: 462, startPoint y: 41, endPoint x: 466, endPoint y: 40, distance: 4.1
click at [466, 40] on tr "15 8 30" at bounding box center [465, 37] width 97 height 10
drag, startPoint x: 443, startPoint y: 36, endPoint x: 474, endPoint y: 36, distance: 30.6
click at [466, 36] on tr "15 8 30" at bounding box center [465, 37] width 97 height 10
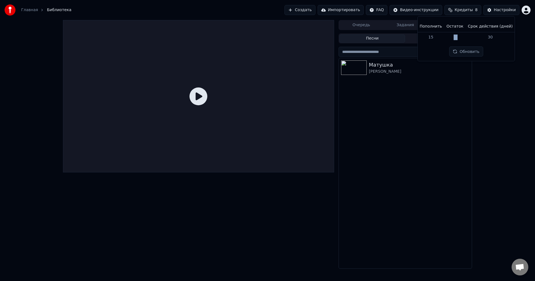
click at [499, 5] on button "Настройки" at bounding box center [501, 10] width 36 height 10
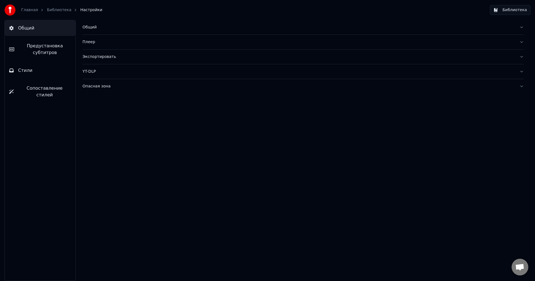
click at [125, 89] on div "Опасная зона" at bounding box center [298, 87] width 432 height 6
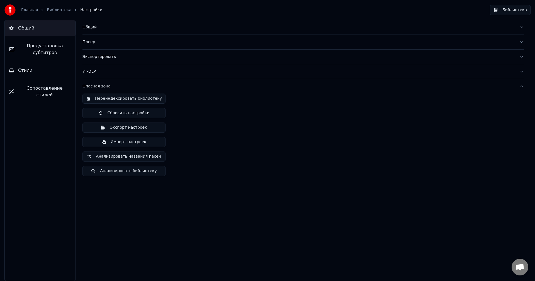
click at [98, 72] on div "YT-DLP" at bounding box center [298, 72] width 432 height 6
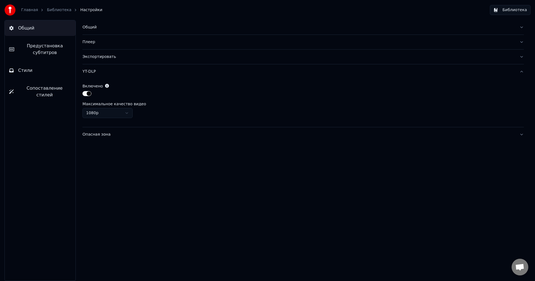
click at [106, 57] on div "Экспортировать" at bounding box center [298, 57] width 432 height 6
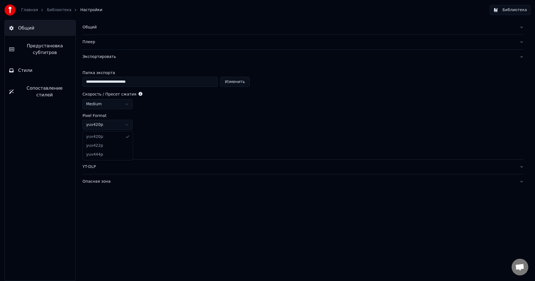
click at [112, 128] on html "**********" at bounding box center [267, 140] width 535 height 281
click at [113, 123] on html "**********" at bounding box center [267, 140] width 535 height 281
click at [111, 104] on html "**********" at bounding box center [267, 140] width 535 height 281
click at [100, 41] on div "Плеер" at bounding box center [298, 42] width 432 height 6
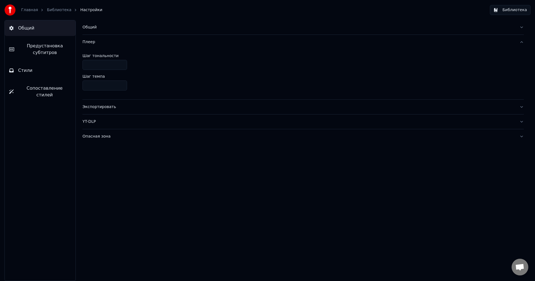
click at [98, 26] on div "Общий" at bounding box center [298, 28] width 432 height 6
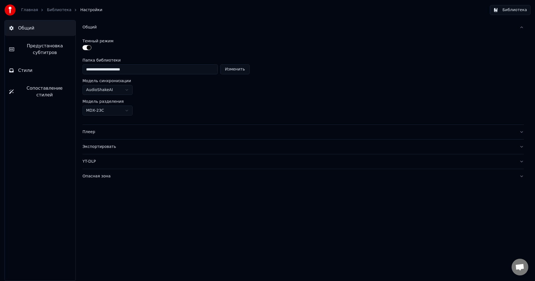
click at [38, 70] on button "Стили" at bounding box center [40, 71] width 71 height 16
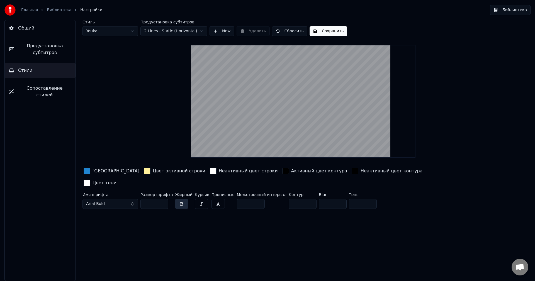
click at [144, 169] on div "button" at bounding box center [147, 171] width 7 height 7
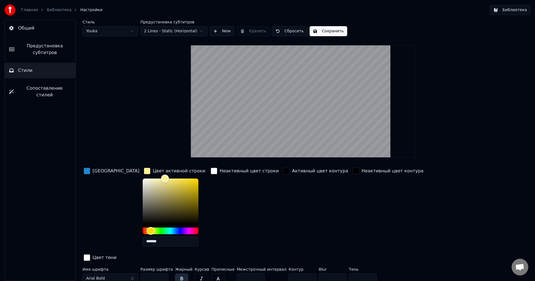
click at [144, 170] on div "button" at bounding box center [147, 171] width 7 height 7
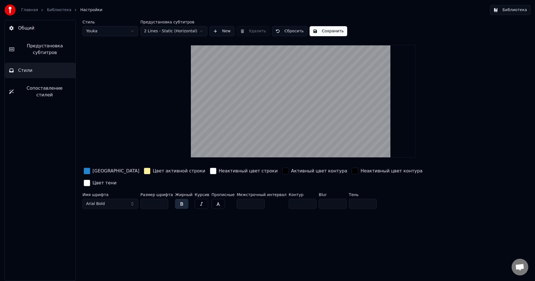
click at [92, 170] on div "Цвет заливки" at bounding box center [111, 171] width 58 height 9
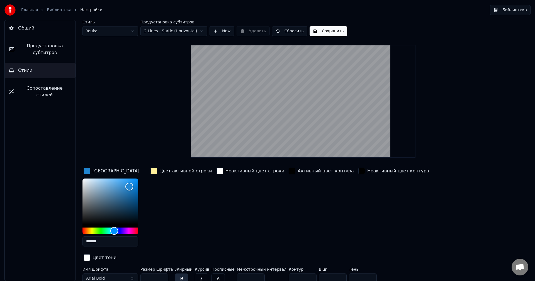
click at [87, 170] on div "button" at bounding box center [87, 171] width 7 height 7
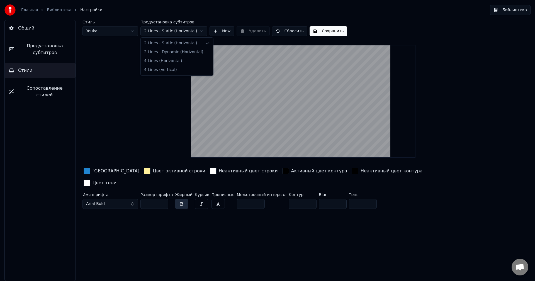
click at [156, 27] on html "Главная Библиотека Настройки Библиотека Общий Предустановка субтитров Стили Соп…" at bounding box center [267, 140] width 535 height 281
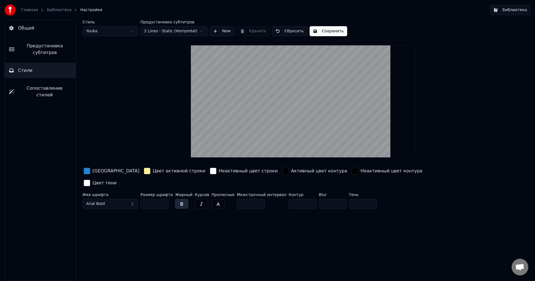
click at [156, 27] on html "Главная Библиотека Настройки Библиотека Общий Предустановка субтитров Стили Соп…" at bounding box center [267, 140] width 535 height 281
click at [51, 86] on span "Сопоставление стилей" at bounding box center [44, 91] width 53 height 13
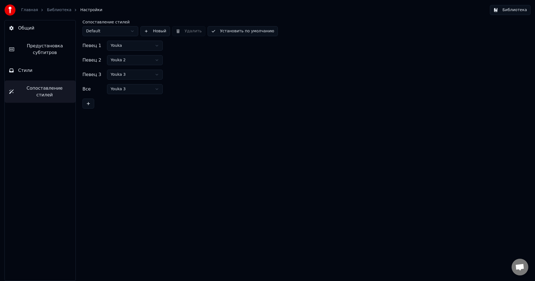
click at [120, 48] on html "Главная Библиотека Настройки Библиотека Общий Предустановка субтитров Стили Соп…" at bounding box center [267, 140] width 535 height 281
click at [148, 134] on div "Сопоставление стилей Default Новый Удалить Установить по умолчанию Певец 1 Youk…" at bounding box center [302, 150] width 463 height 261
click at [45, 72] on button "Стили" at bounding box center [40, 71] width 71 height 16
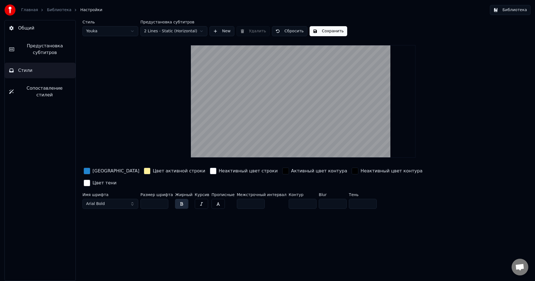
click at [117, 30] on html "Главная Библиотека Настройки Библиотека Общий Предустановка субтитров Стили Соп…" at bounding box center [267, 140] width 535 height 281
click at [113, 31] on html "Главная Библиотека Настройки Библиотека Общий Предустановка субтитров Стили Соп…" at bounding box center [267, 140] width 535 height 281
click at [114, 28] on html "Главная Библиотека Настройки Библиотека Общий Предустановка субтитров Стили Соп…" at bounding box center [267, 140] width 535 height 281
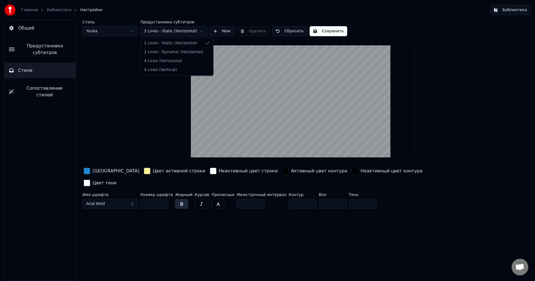
click at [153, 30] on html "Главная Библиотека Настройки Библиотека Общий Предустановка субтитров Стили Соп…" at bounding box center [267, 140] width 535 height 281
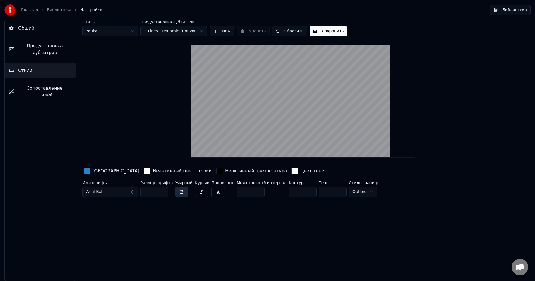
click at [156, 30] on html "Главная Библиотека Настройки Библиотека Общий Предустановка субтитров Стили Соп…" at bounding box center [267, 140] width 535 height 281
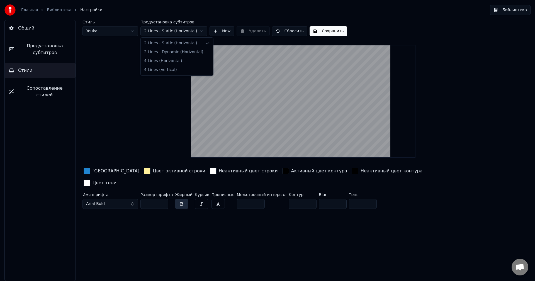
click at [169, 28] on html "Главная Библиотека Настройки Библиотека Общий Предустановка субтитров Стили Соп…" at bounding box center [267, 140] width 535 height 281
click at [167, 34] on html "Главная Библиотека Настройки Библиотека Общий Предустановка субтитров Стили Соп…" at bounding box center [267, 140] width 535 height 281
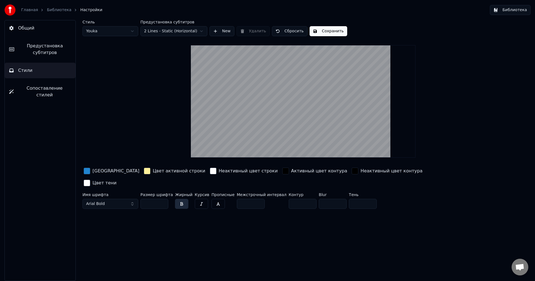
click at [503, 11] on button "Библиотека" at bounding box center [510, 10] width 41 height 10
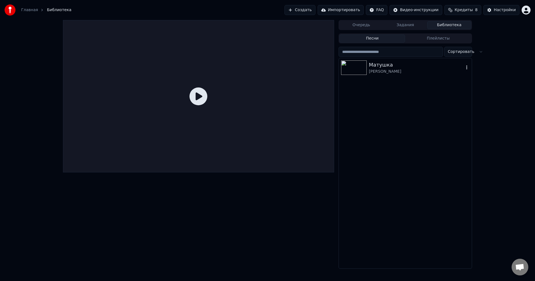
click at [382, 68] on div "Матушка" at bounding box center [416, 65] width 95 height 8
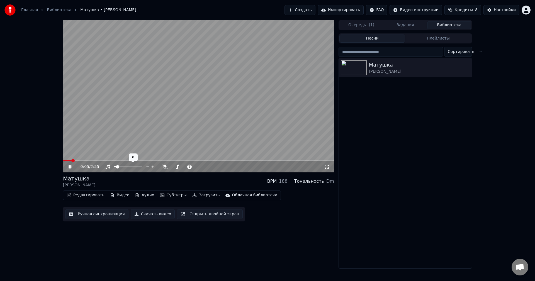
click at [116, 167] on span at bounding box center [115, 166] width 2 height 1
click at [163, 168] on icon at bounding box center [165, 167] width 6 height 4
click at [114, 166] on span at bounding box center [115, 166] width 3 height 3
click at [108, 166] on icon at bounding box center [108, 167] width 6 height 4
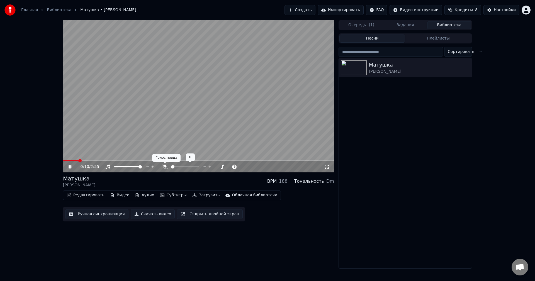
click at [164, 167] on icon at bounding box center [165, 167] width 6 height 4
click at [167, 167] on icon at bounding box center [165, 167] width 6 height 4
click at [108, 166] on icon at bounding box center [108, 167] width 4 height 4
click at [109, 166] on icon at bounding box center [108, 167] width 6 height 4
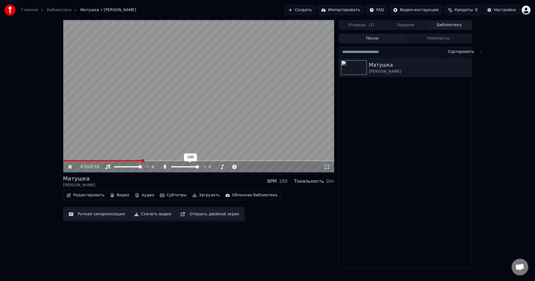
click at [167, 167] on icon at bounding box center [165, 167] width 6 height 4
drag, startPoint x: 128, startPoint y: 168, endPoint x: 124, endPoint y: 168, distance: 4.2
click at [124, 168] on div at bounding box center [133, 167] width 45 height 6
click at [121, 166] on span at bounding box center [117, 166] width 7 height 1
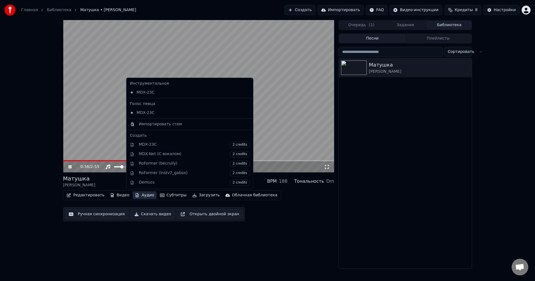
click at [135, 194] on icon "button" at bounding box center [137, 195] width 4 height 4
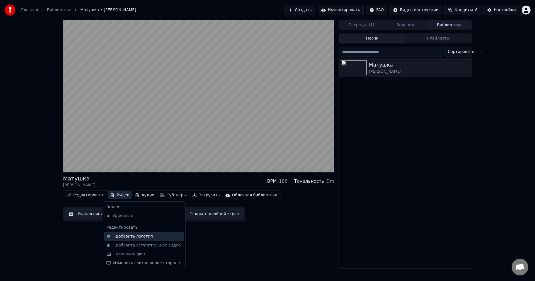
click at [119, 237] on div "Добавить логотип" at bounding box center [134, 237] width 38 height 6
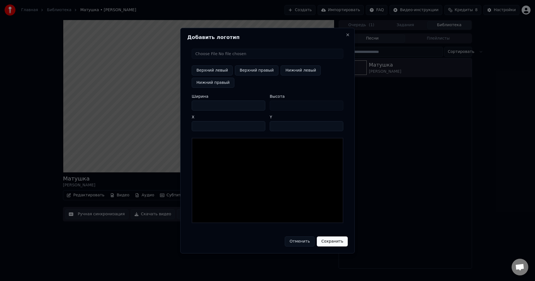
click at [306, 242] on button "Отменить" at bounding box center [300, 241] width 30 height 10
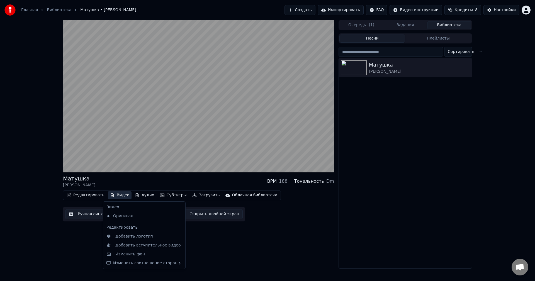
click at [120, 195] on button "Видео" at bounding box center [120, 195] width 24 height 8
click at [124, 234] on div "Добавить логотип" at bounding box center [134, 237] width 38 height 6
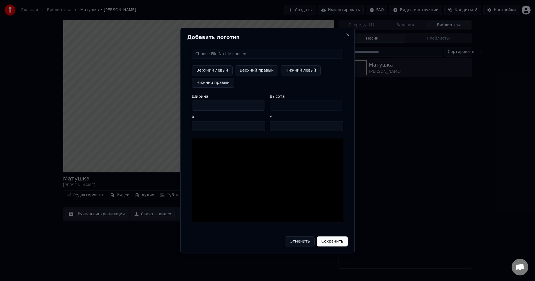
click at [256, 72] on button "Верхний правый" at bounding box center [256, 70] width 43 height 10
click at [283, 70] on button "Нижний левый" at bounding box center [300, 70] width 40 height 10
type input "**"
type input "***"
click at [233, 53] on input "file" at bounding box center [267, 54] width 151 height 10
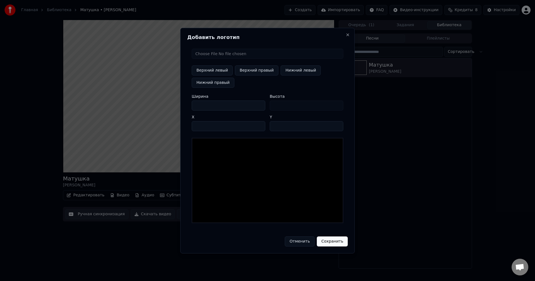
type input "**********"
type input "***"
click at [221, 70] on button "Верхний левый" at bounding box center [212, 70] width 41 height 10
type input "**"
drag, startPoint x: 234, startPoint y: 69, endPoint x: 257, endPoint y: 68, distance: 22.8
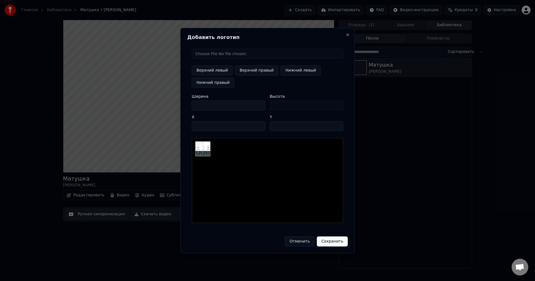
click at [235, 69] on button "Верхний правый" at bounding box center [256, 70] width 43 height 10
click at [285, 68] on button "Нижний левый" at bounding box center [300, 70] width 40 height 10
type input "**"
type input "***"
click at [259, 69] on button "Верхний правый" at bounding box center [256, 70] width 43 height 10
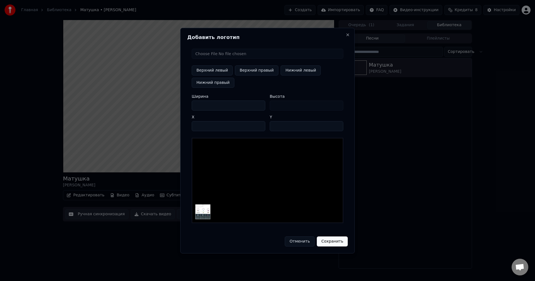
type input "****"
type input "**"
click at [329, 241] on button "Сохранить" at bounding box center [332, 241] width 31 height 10
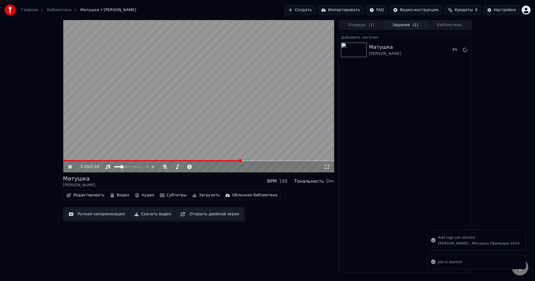
click at [460, 260] on li "Job is started" at bounding box center [476, 262] width 99 height 15
click at [456, 263] on div "Job is started" at bounding box center [450, 262] width 24 height 6
click at [369, 30] on div "Очередь ( 1 ) Задания ( 1 ) Библиотека" at bounding box center [404, 25] width 133 height 10
click at [119, 194] on button "Видео" at bounding box center [120, 195] width 24 height 8
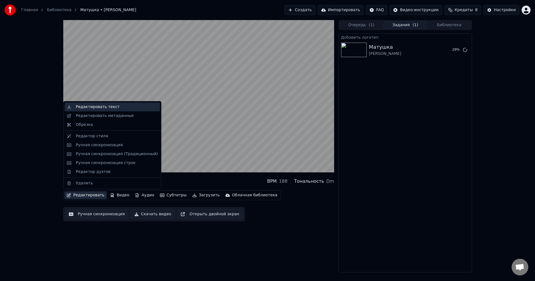
click at [108, 109] on div "Редактировать текст" at bounding box center [98, 107] width 44 height 6
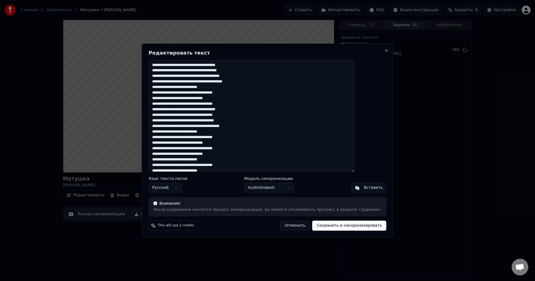
click at [289, 226] on button "Отменить" at bounding box center [295, 226] width 30 height 10
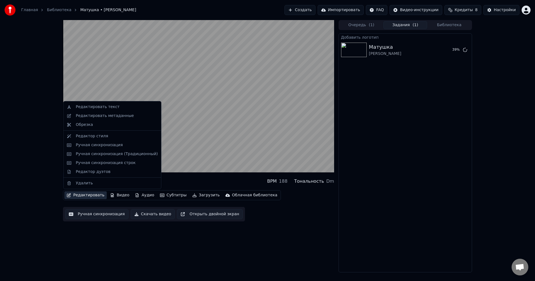
click at [83, 195] on button "Редактировать" at bounding box center [85, 195] width 42 height 8
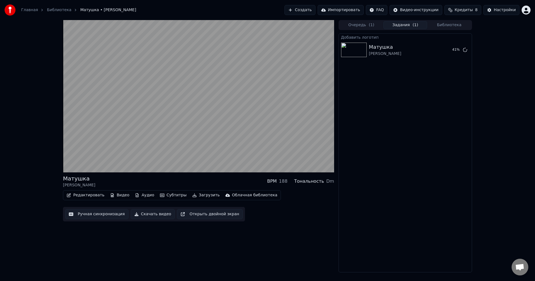
click at [86, 199] on div "Редактировать Видео Аудио Субтитры Загрузить Облачная библиотека" at bounding box center [172, 195] width 218 height 10
click at [164, 192] on button "Субтитры" at bounding box center [173, 195] width 31 height 8
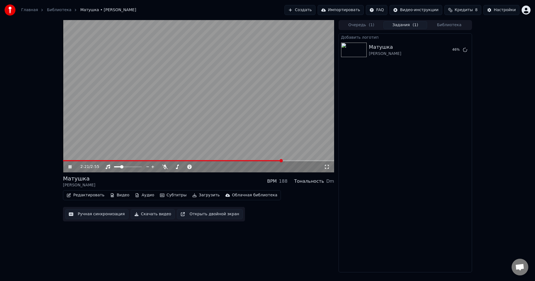
click at [57, 8] on link "Библиотека" at bounding box center [59, 10] width 25 height 6
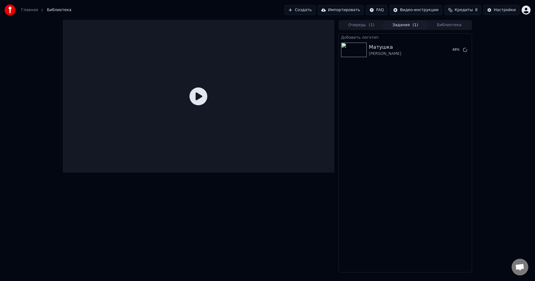
click at [27, 9] on link "Главная" at bounding box center [29, 10] width 17 height 6
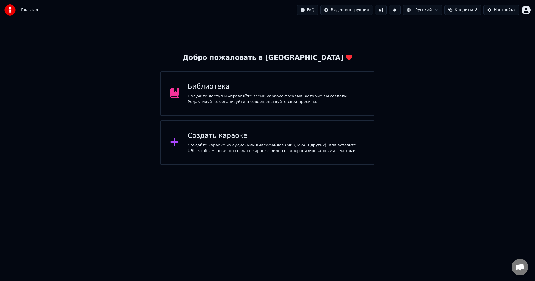
click at [207, 135] on div "Создать караоке" at bounding box center [276, 135] width 177 height 9
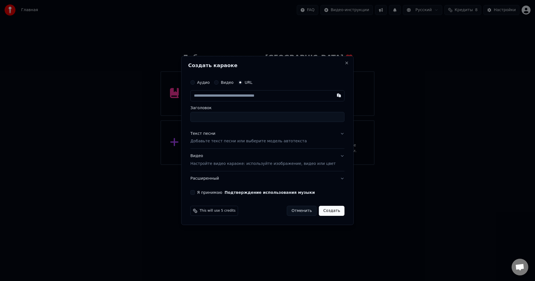
click at [246, 98] on input "text" at bounding box center [267, 95] width 154 height 11
click at [217, 116] on input "Заголовок" at bounding box center [267, 117] width 154 height 10
click at [221, 89] on div "Аудио Видео URL" at bounding box center [267, 89] width 154 height 25
click at [222, 97] on input "text" at bounding box center [267, 95] width 154 height 11
type input "*"
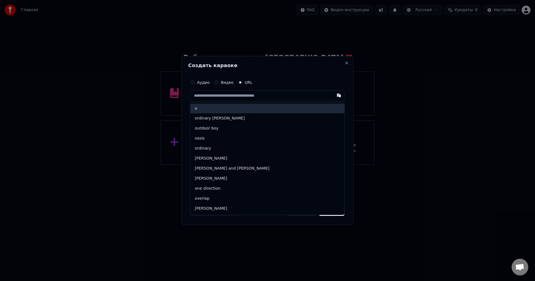
type input "*"
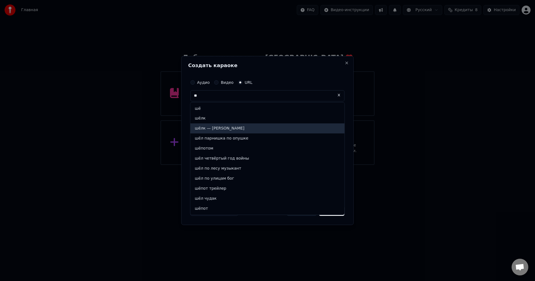
click at [226, 131] on div "шёлк — ваня дмитриенко" at bounding box center [267, 129] width 154 height 10
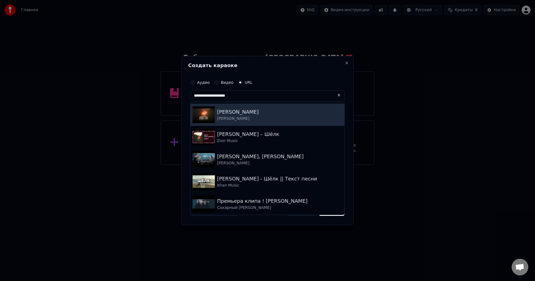
click at [250, 115] on div "Ваня Дмитриенко - Шёлк" at bounding box center [238, 112] width 42 height 8
type input "**********"
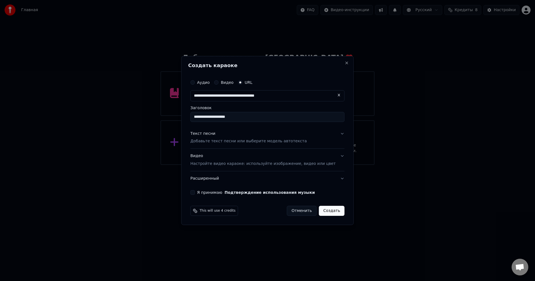
click at [246, 135] on div "Текст песни Добавьте текст песни или выберите модель автотекста" at bounding box center [248, 137] width 116 height 13
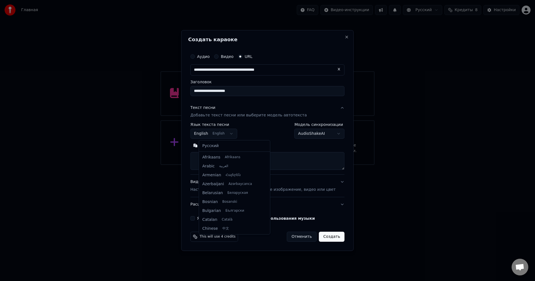
click at [232, 133] on body "**********" at bounding box center [267, 82] width 535 height 165
select select "**"
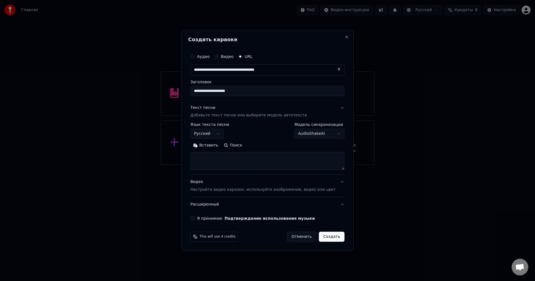
click at [306, 133] on body "**********" at bounding box center [267, 82] width 535 height 165
click at [295, 136] on body "**********" at bounding box center [267, 82] width 535 height 165
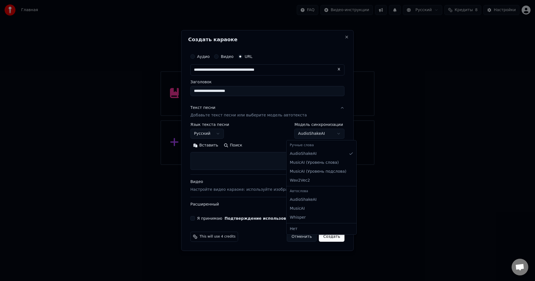
select select "**********"
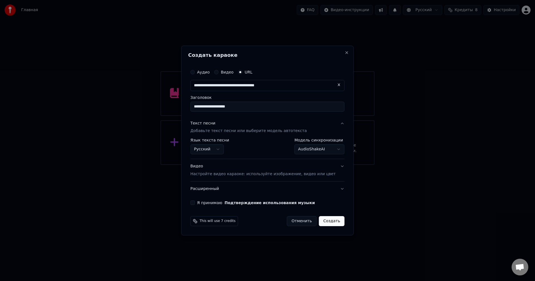
click at [207, 201] on label "Я принимаю Подтверждение использования музыки" at bounding box center [256, 203] width 118 height 4
click at [195, 200] on button "Я принимаю Подтверждение использования музыки" at bounding box center [192, 202] width 4 height 4
click at [327, 221] on button "Создать" at bounding box center [332, 221] width 26 height 10
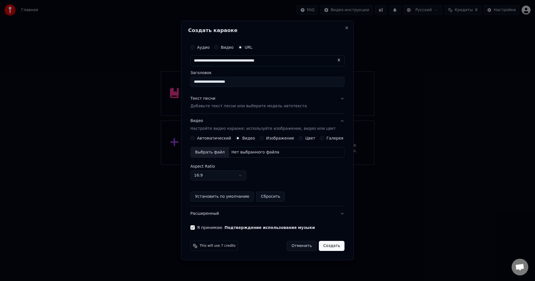
click at [203, 135] on button "Видео Настройте видео караоке: используйте изображение, видео или цвет" at bounding box center [267, 125] width 154 height 22
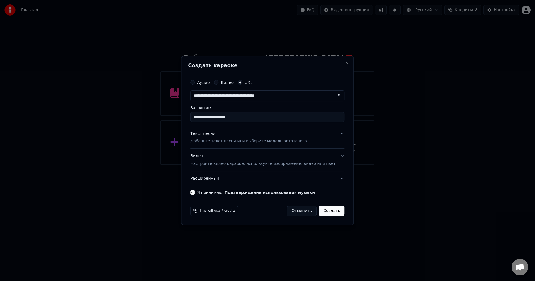
click at [220, 162] on p "Настройте видео караоке: используйте изображение, видео или цвет" at bounding box center [262, 164] width 145 height 6
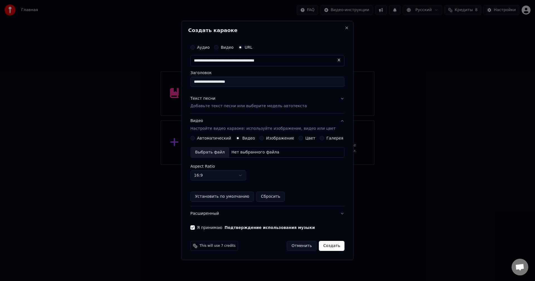
click at [211, 137] on label "Автоматический" at bounding box center [214, 138] width 34 height 4
click at [195, 137] on button "Автоматический" at bounding box center [192, 138] width 4 height 4
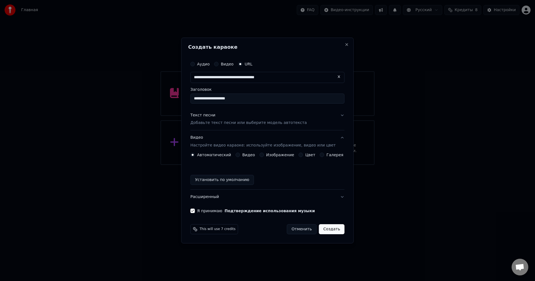
click at [210, 136] on div "Видео Настройте видео караоке: используйте изображение, видео или цвет" at bounding box center [262, 141] width 145 height 13
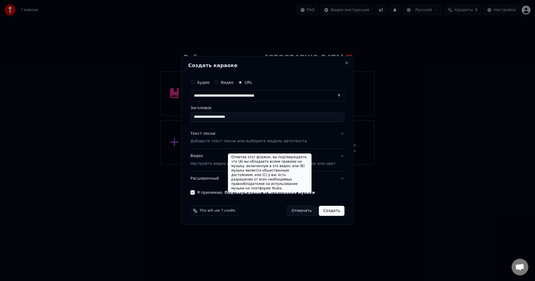
click at [246, 175] on div "Отметив этот флажок, вы подтверждаете, что (A) вы обладаете всеми правами на му…" at bounding box center [270, 172] width 84 height 39
click at [214, 174] on button "Расширенный" at bounding box center [267, 178] width 154 height 14
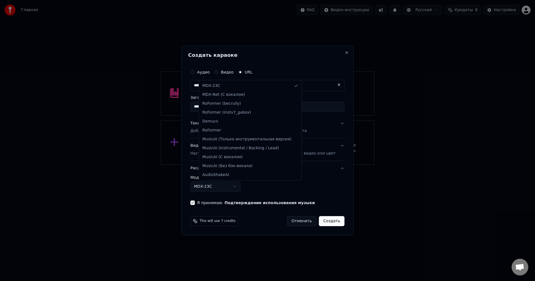
click at [217, 165] on body "**********" at bounding box center [267, 82] width 535 height 165
click at [219, 165] on body "**********" at bounding box center [267, 82] width 535 height 165
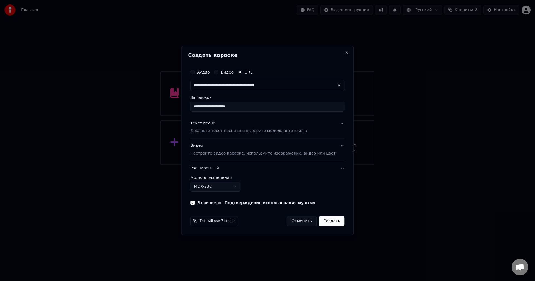
click at [326, 219] on button "Создать" at bounding box center [332, 221] width 26 height 10
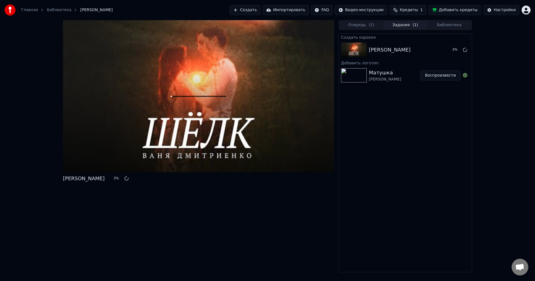
click at [453, 11] on button "Добавить кредиты" at bounding box center [454, 10] width 53 height 10
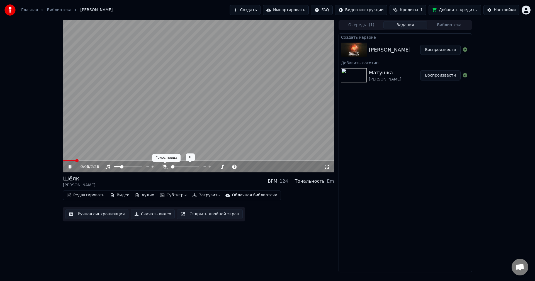
click at [164, 167] on icon at bounding box center [165, 167] width 6 height 4
click at [176, 166] on span at bounding box center [173, 166] width 5 height 1
click at [63, 160] on span at bounding box center [64, 160] width 3 height 3
click at [161, 194] on button "Субтитры" at bounding box center [173, 195] width 31 height 8
click at [131, 160] on video at bounding box center [198, 96] width 271 height 152
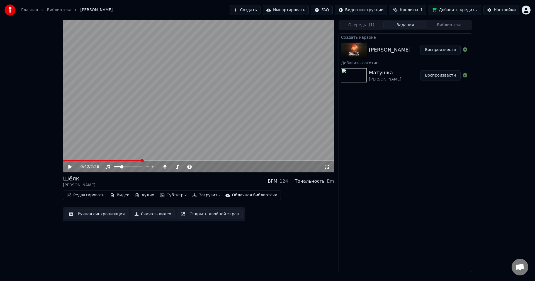
click at [129, 160] on div "0:42 / 2:26" at bounding box center [198, 96] width 271 height 152
click at [126, 161] on span at bounding box center [102, 160] width 79 height 1
click at [182, 113] on video at bounding box center [198, 96] width 271 height 152
click at [162, 119] on video at bounding box center [198, 96] width 271 height 152
click at [155, 111] on video at bounding box center [198, 96] width 271 height 152
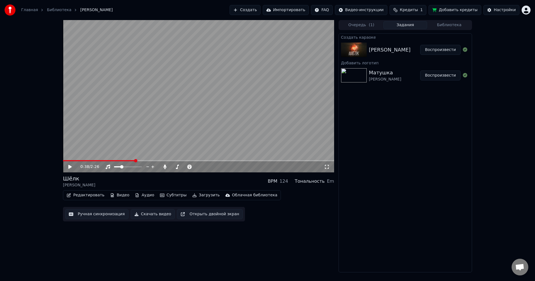
click at [146, 108] on video at bounding box center [198, 96] width 271 height 152
click at [177, 110] on video at bounding box center [198, 96] width 271 height 152
click at [195, 129] on video at bounding box center [198, 96] width 271 height 152
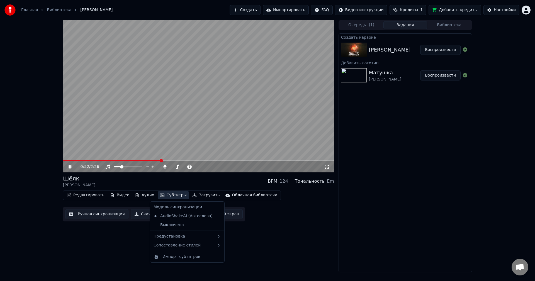
click at [165, 193] on button "Субтитры" at bounding box center [173, 195] width 31 height 8
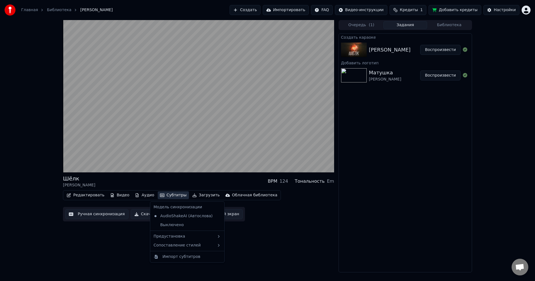
drag, startPoint x: 104, startPoint y: 241, endPoint x: 99, endPoint y: 235, distance: 7.6
click at [103, 241] on div "Шёлк Ваня Дмитриенко BPM 124 Тональность Em Редактировать Видео Аудио Субтитры …" at bounding box center [198, 146] width 271 height 252
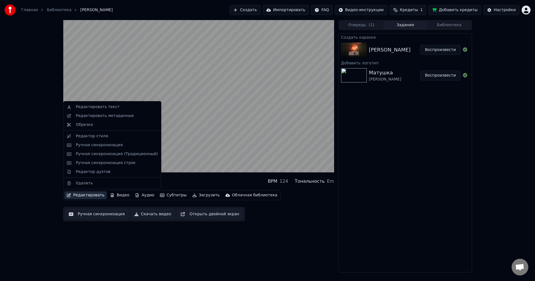
click at [95, 191] on button "Редактировать" at bounding box center [85, 195] width 42 height 8
click at [99, 109] on div "Редактировать текст" at bounding box center [98, 107] width 44 height 6
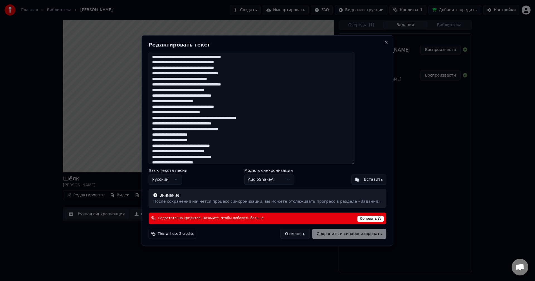
drag, startPoint x: 236, startPoint y: 95, endPoint x: 249, endPoint y: 94, distance: 13.7
click at [236, 95] on textarea at bounding box center [251, 108] width 206 height 112
click at [288, 236] on button "Отменить" at bounding box center [295, 234] width 30 height 10
type textarea "**********"
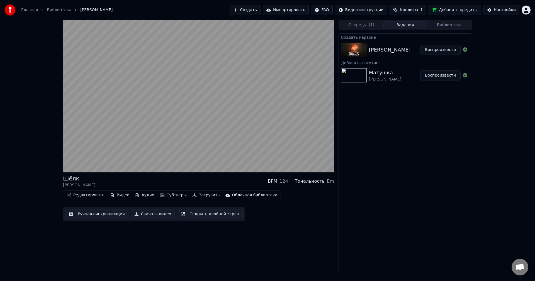
click at [79, 191] on div "Редактировать Видео Аудио Субтитры Загрузить Облачная библиотека" at bounding box center [172, 195] width 218 height 10
click at [80, 193] on button "Редактировать" at bounding box center [85, 195] width 42 height 8
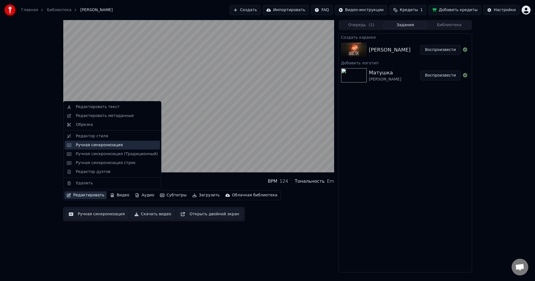
click at [100, 143] on div "Ручная синхронизация" at bounding box center [99, 145] width 47 height 6
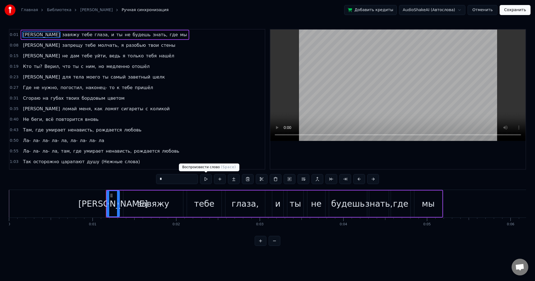
click at [206, 177] on button at bounding box center [206, 179] width 12 height 10
click at [205, 178] on button at bounding box center [206, 179] width 12 height 10
click at [150, 202] on div "завяжу" at bounding box center [153, 203] width 32 height 13
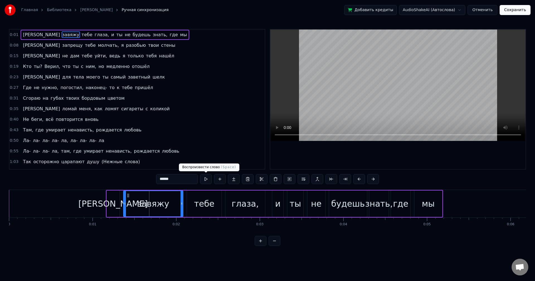
drag, startPoint x: 202, startPoint y: 205, endPoint x: 230, endPoint y: 206, distance: 27.9
click at [202, 205] on div "тебе" at bounding box center [204, 203] width 20 height 13
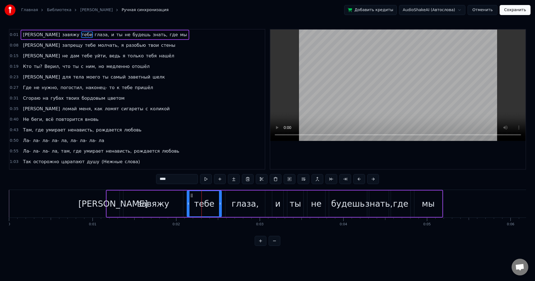
click at [251, 207] on div "глаза," at bounding box center [244, 203] width 27 height 13
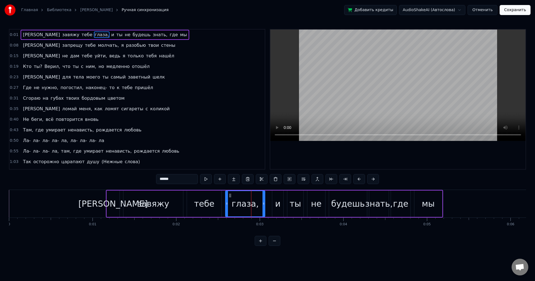
click at [272, 205] on div "и" at bounding box center [278, 203] width 12 height 26
type input "*"
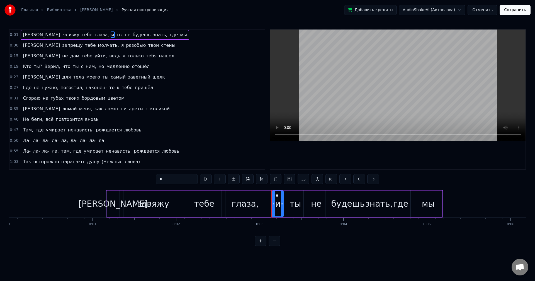
click at [304, 201] on div "Я завяжу тебе глаза, и ты не будешь знать, где мы" at bounding box center [274, 204] width 337 height 28
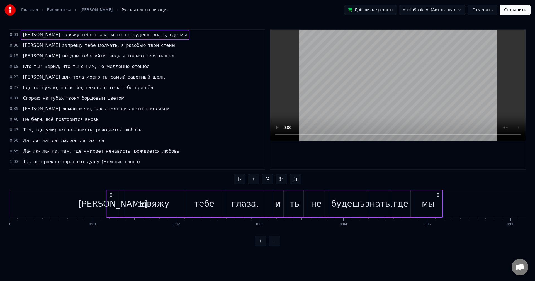
click at [122, 53] on span "я" at bounding box center [124, 56] width 4 height 6
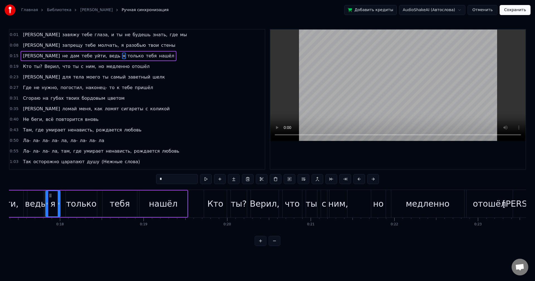
click at [94, 57] on span "уйти," at bounding box center [101, 56] width 14 height 6
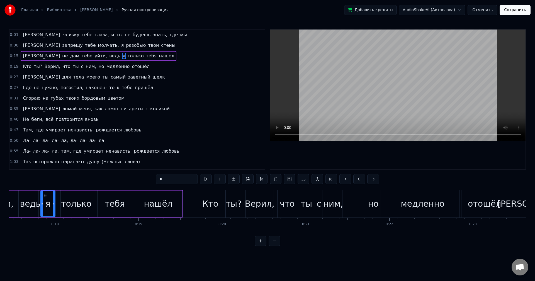
type input "*****"
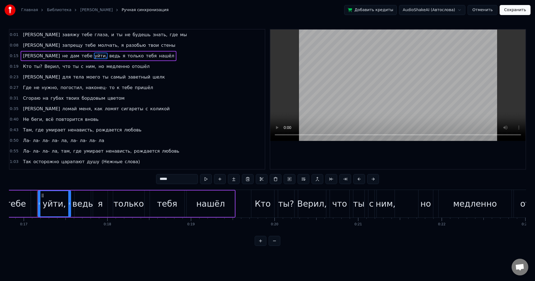
click at [44, 60] on div "Я не дам тебе уйти, ведь я только тебя нашёл" at bounding box center [99, 56] width 156 height 10
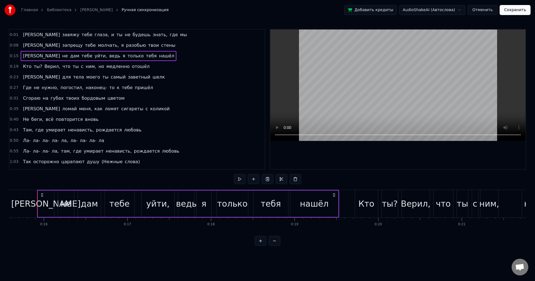
click at [100, 138] on div "0:50 Ла- ла- ла- ла- ла, ла- ла- ла- ла" at bounding box center [136, 140] width 255 height 11
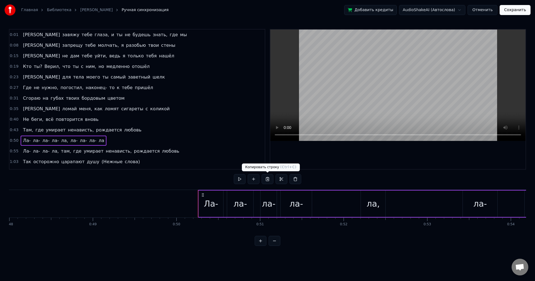
scroll to position [0, 4170]
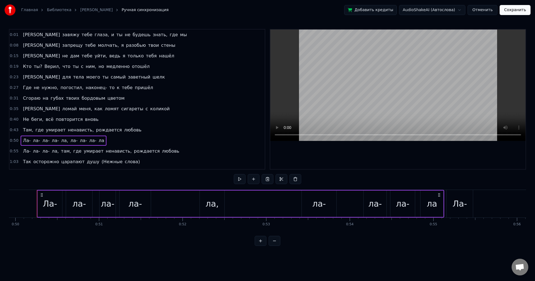
click at [107, 8] on link "Шёлк • Ваня Дмитриенко" at bounding box center [96, 10] width 32 height 6
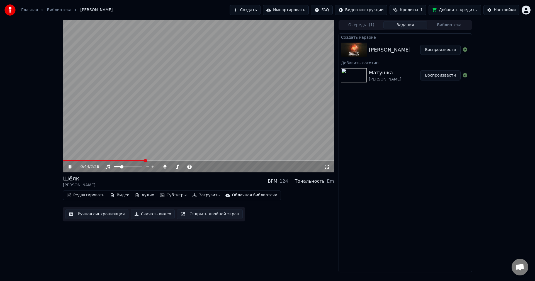
click at [177, 161] on span at bounding box center [198, 160] width 271 height 1
click at [230, 161] on span at bounding box center [198, 160] width 271 height 1
click at [197, 166] on span at bounding box center [190, 166] width 14 height 1
click at [195, 165] on div at bounding box center [202, 167] width 45 height 6
click at [197, 166] on span at bounding box center [190, 166] width 14 height 1
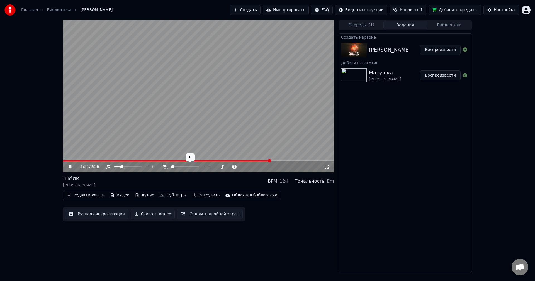
click at [171, 167] on span at bounding box center [172, 166] width 3 height 3
click at [166, 162] on div "1:52 / 2:26" at bounding box center [198, 166] width 271 height 11
click at [168, 168] on div at bounding box center [190, 167] width 45 height 6
click at [165, 167] on icon at bounding box center [165, 167] width 6 height 4
click at [282, 161] on div "2:09 / 2:26" at bounding box center [198, 166] width 271 height 11
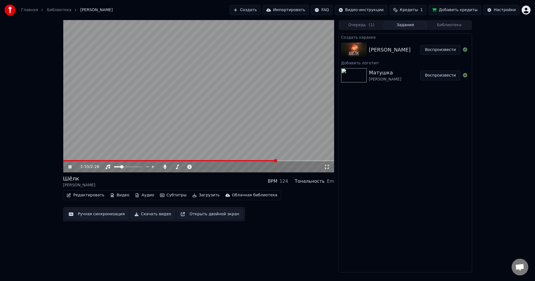
click at [276, 161] on span at bounding box center [169, 160] width 213 height 1
click at [174, 166] on span at bounding box center [172, 166] width 3 height 1
click at [192, 196] on button "Загрузить" at bounding box center [206, 195] width 32 height 8
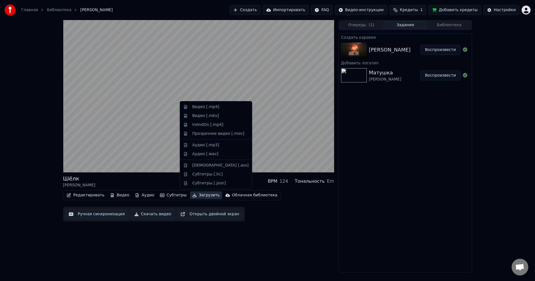
click at [199, 205] on div "Редактировать Видео Аудио Субтитры Загрузить Облачная библиотека Ручная синхрон…" at bounding box center [198, 205] width 271 height 31
